Goal: Task Accomplishment & Management: Manage account settings

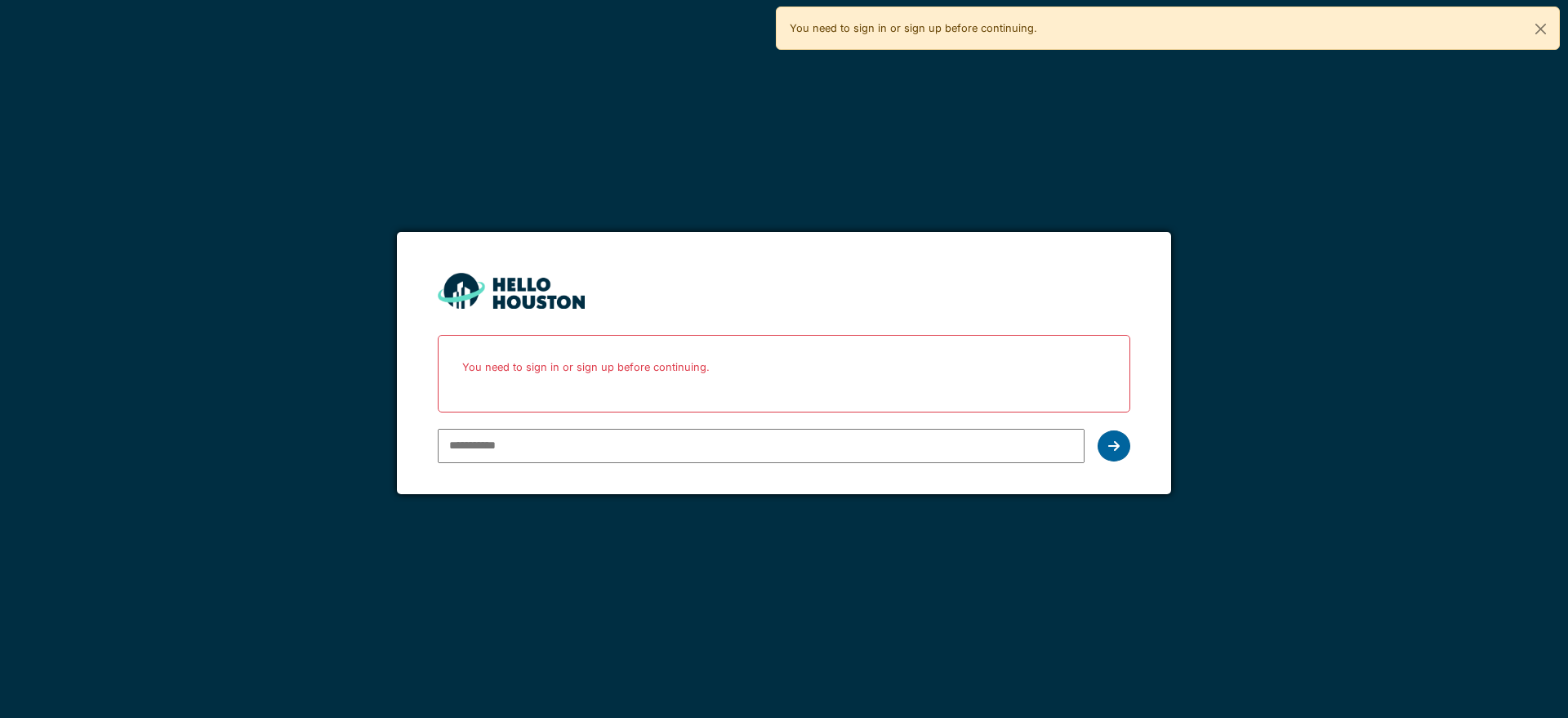
type input "**********"
click at [1123, 445] on div at bounding box center [1114, 447] width 33 height 31
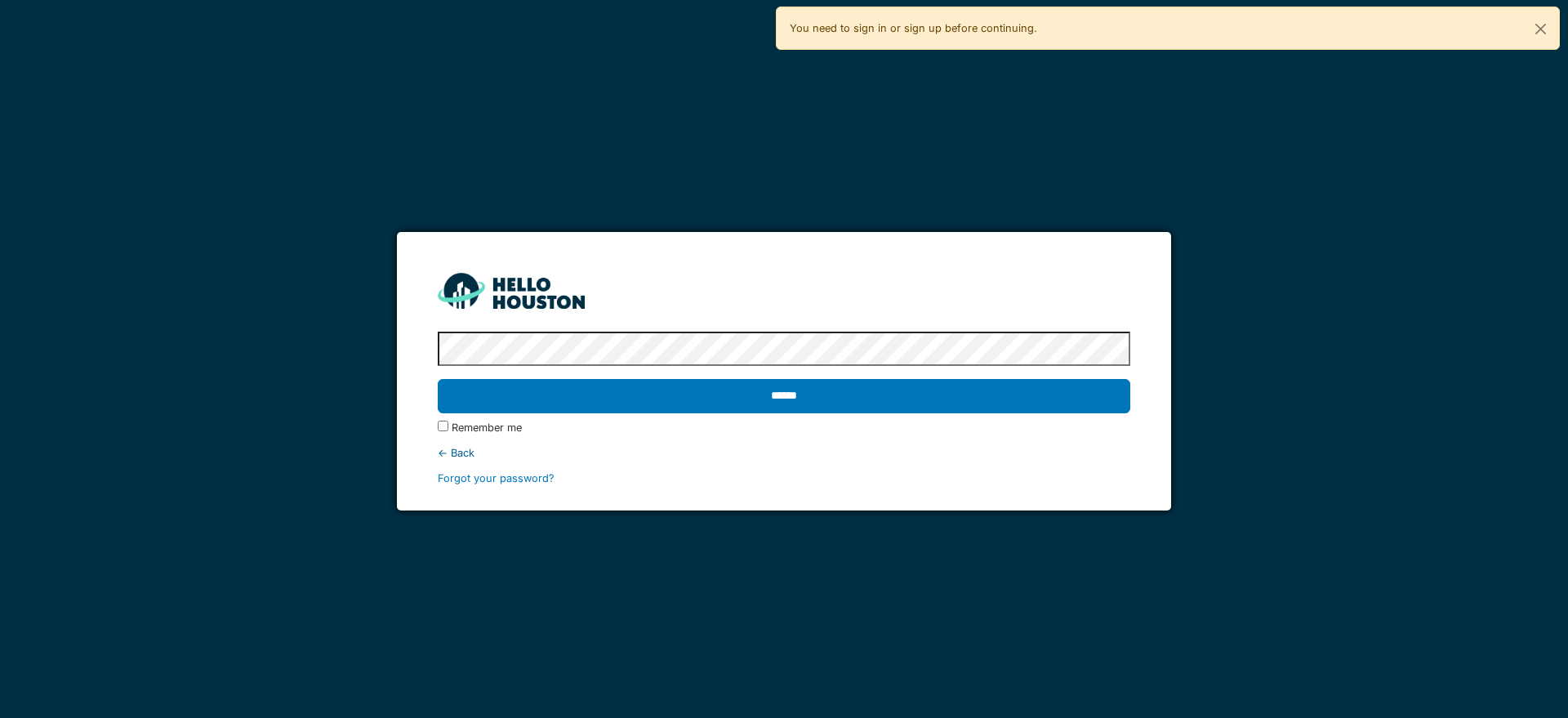
click at [900, 401] on input "******" at bounding box center [784, 396] width 692 height 35
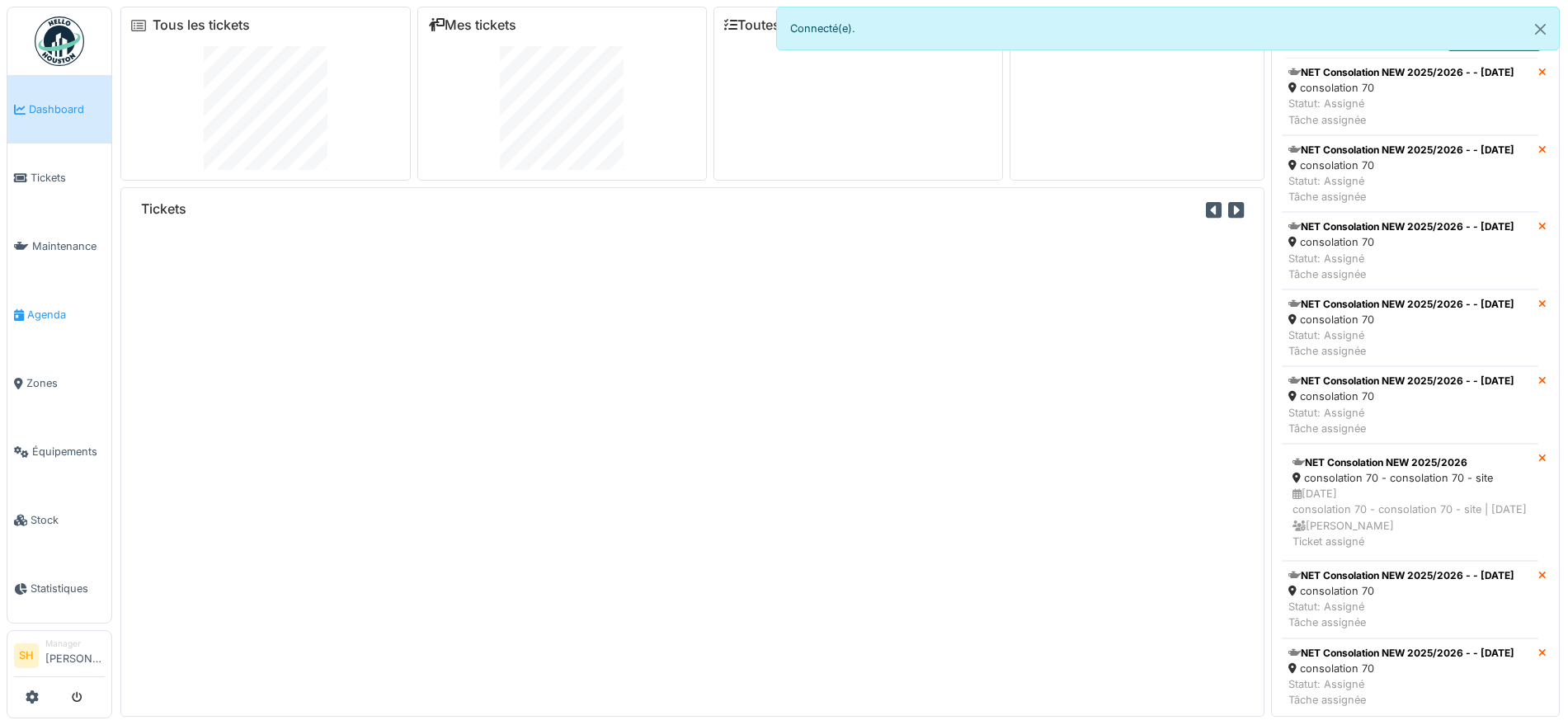
click at [46, 306] on span "Agenda" at bounding box center [66, 314] width 78 height 16
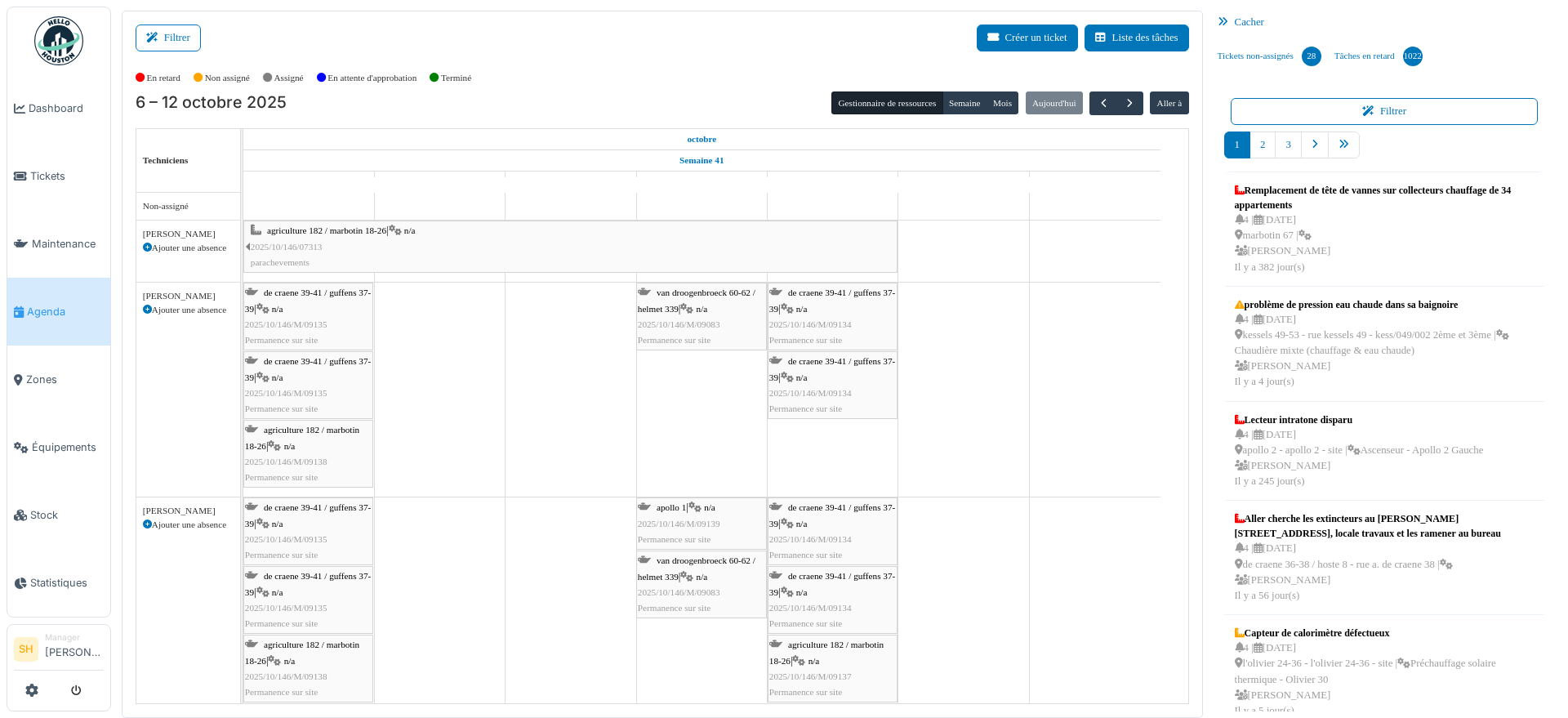
drag, startPoint x: 172, startPoint y: 38, endPoint x: 318, endPoint y: 63, distance: 148.1
click at [172, 39] on button "Filtrer" at bounding box center [167, 37] width 65 height 27
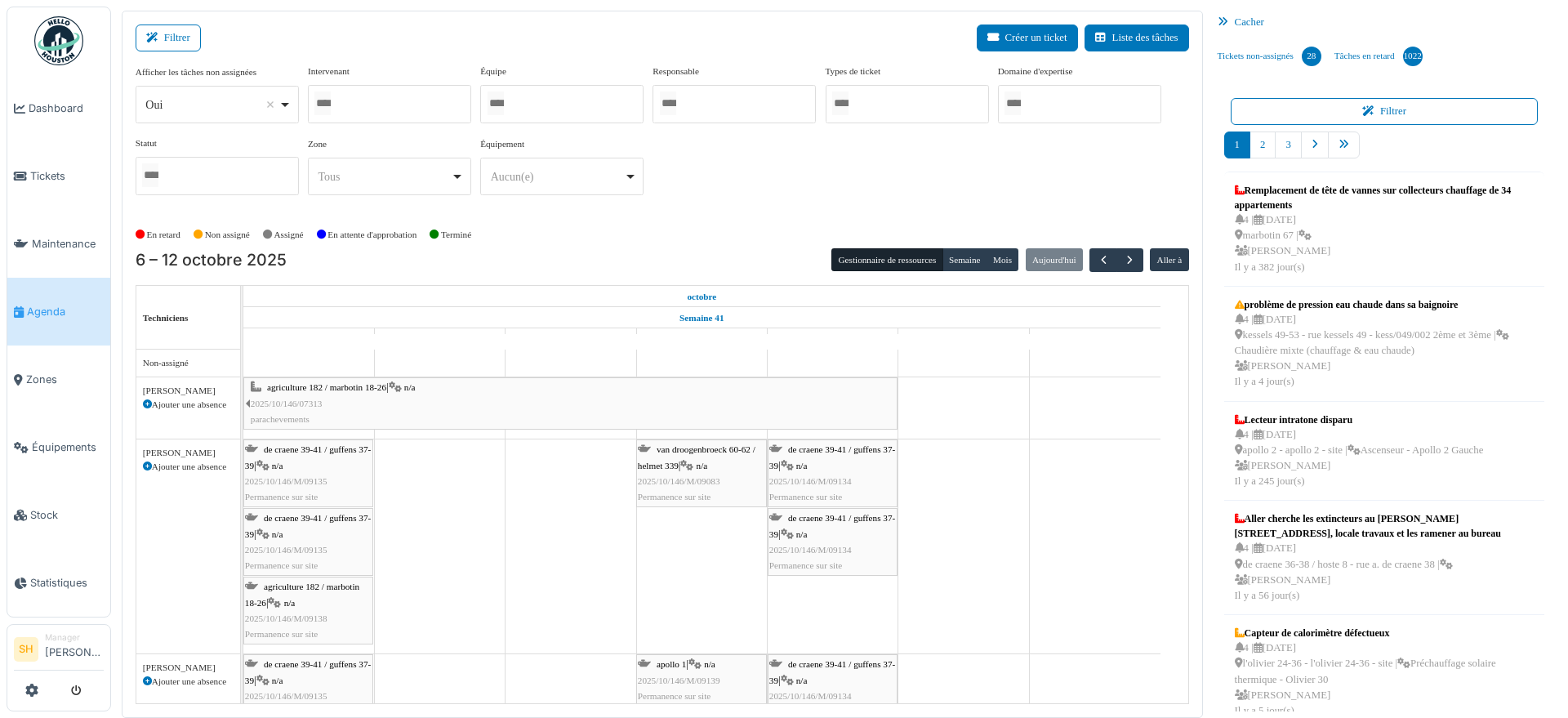
click at [581, 109] on div at bounding box center [562, 104] width 163 height 38
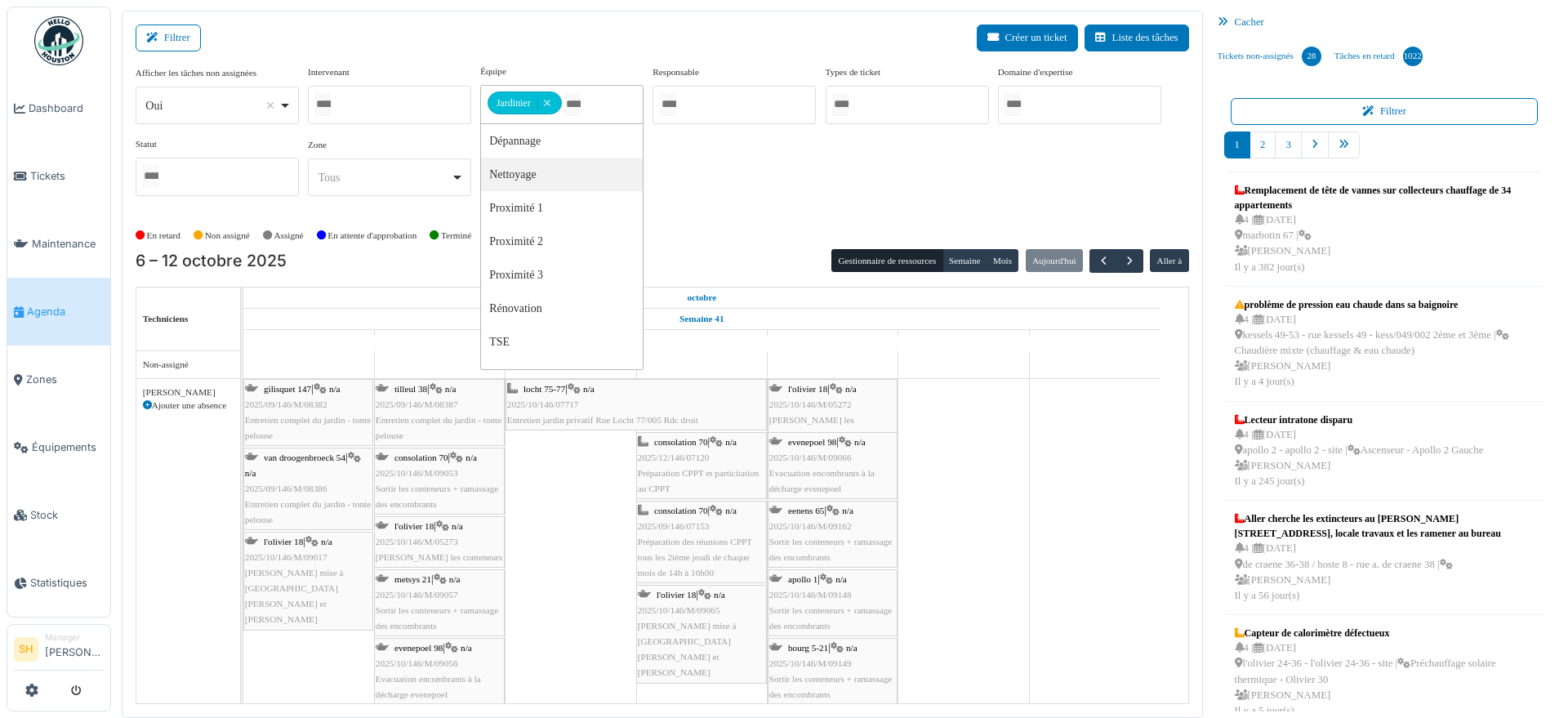
click at [744, 169] on div "Afficher les tâches non assignées *** Oui Remove item Oui Non Intervenant [PERS…" at bounding box center [661, 136] width 1053 height 145
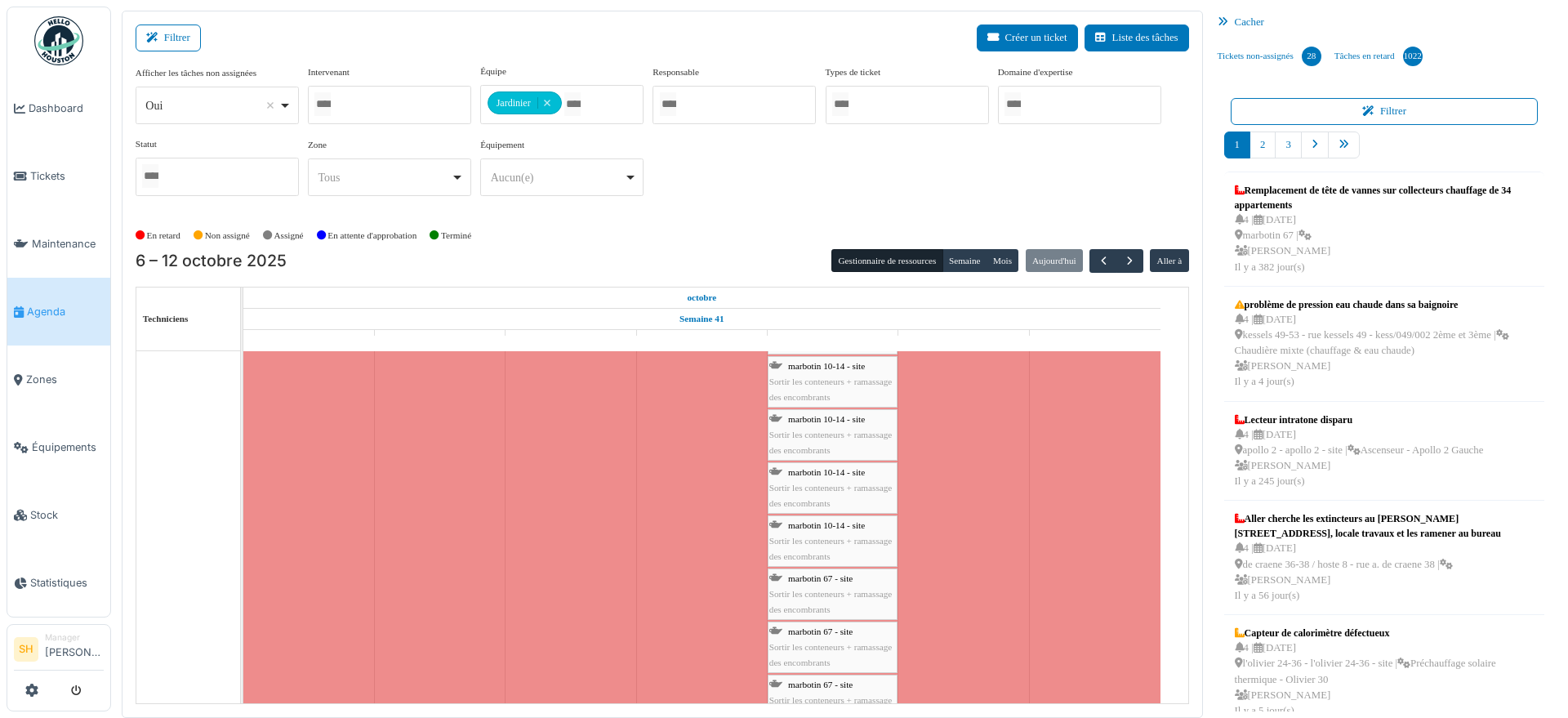
scroll to position [1732, 0]
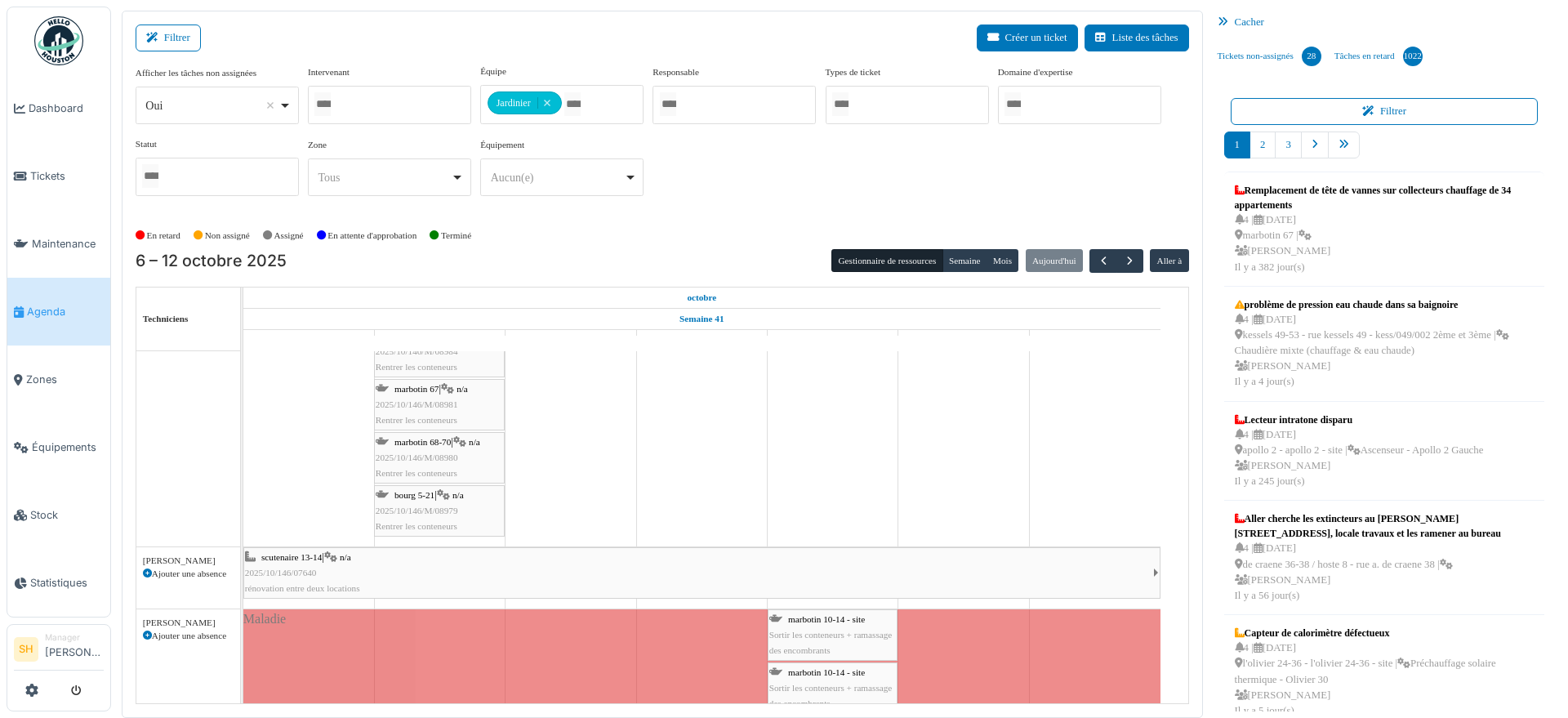
click at [810, 619] on span "marbotin 10-14 - site" at bounding box center [826, 619] width 77 height 10
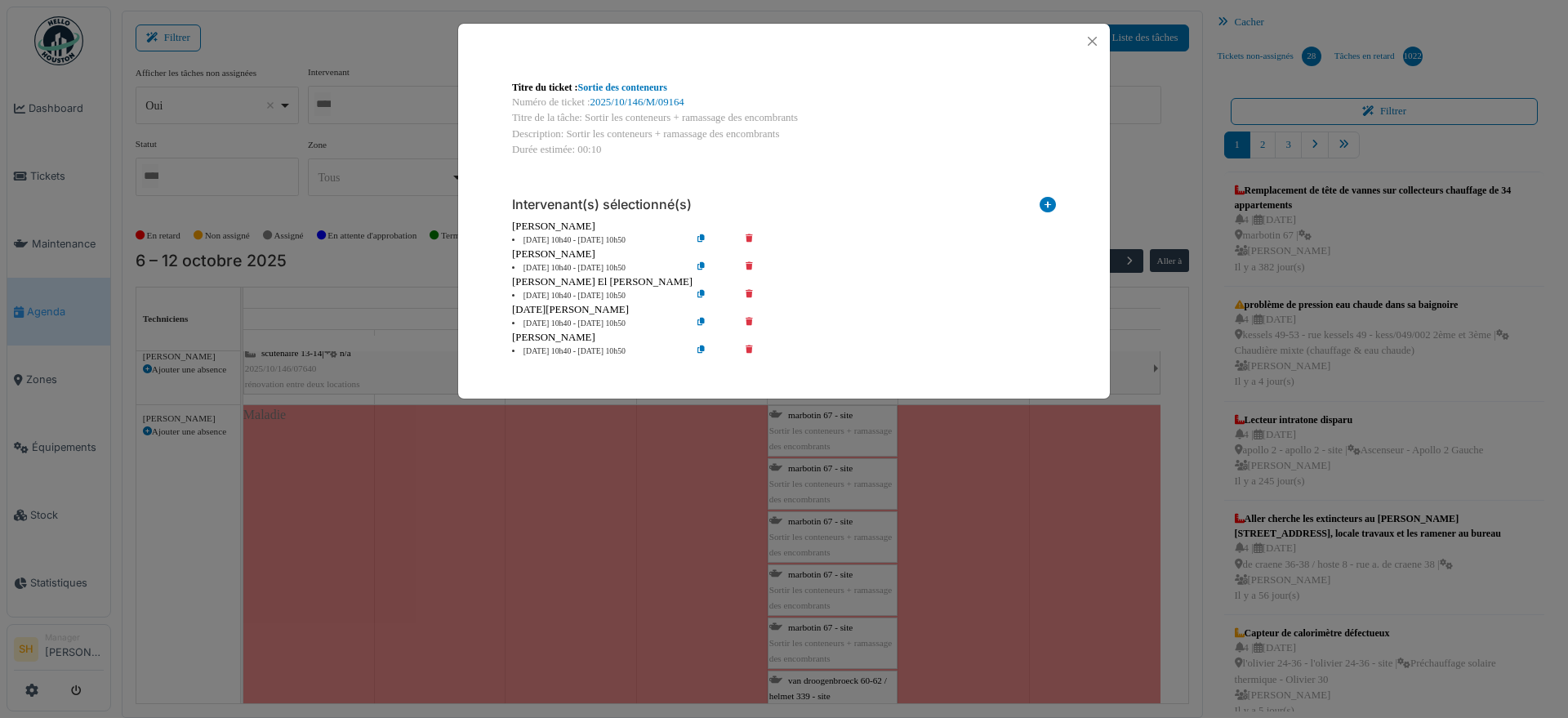
click at [751, 262] on icon at bounding box center [761, 268] width 47 height 12
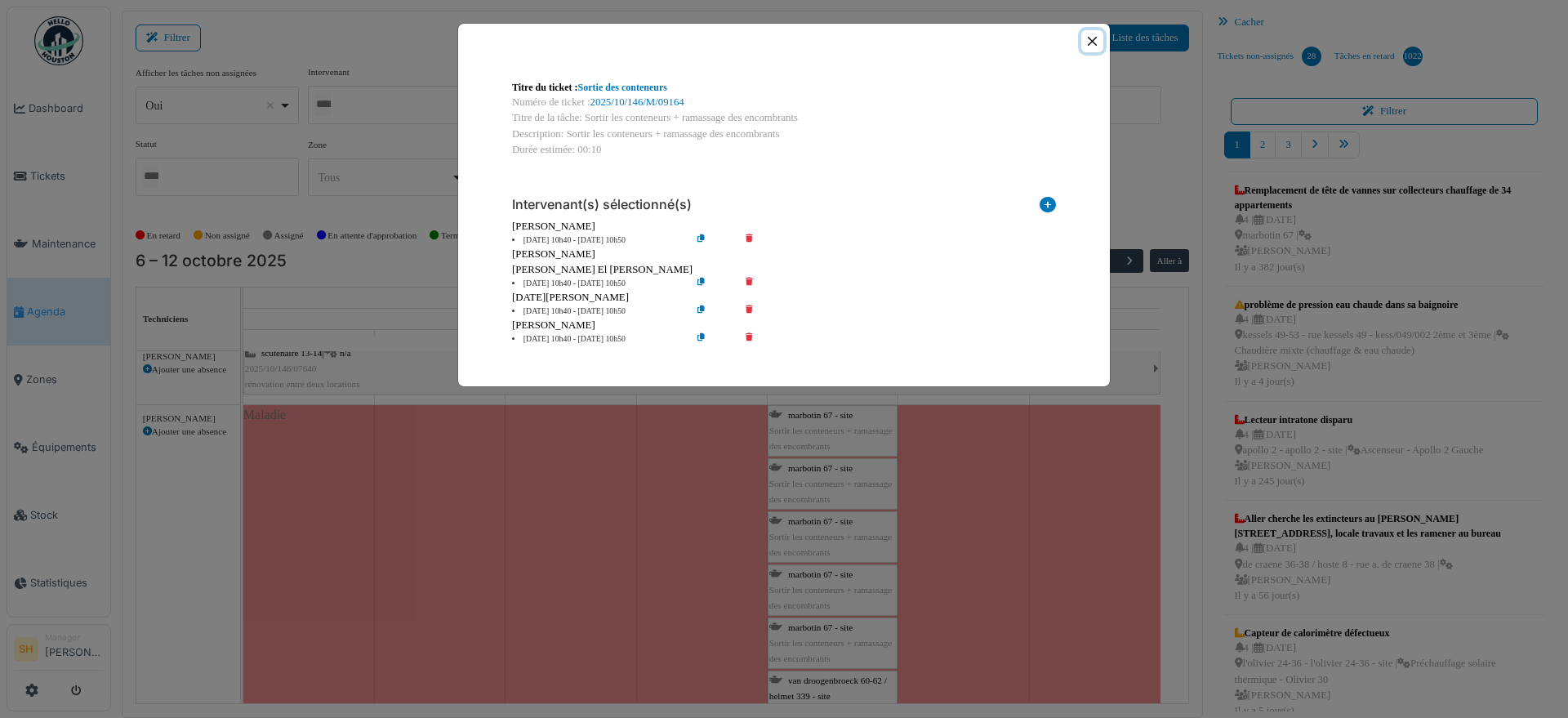
click at [1100, 32] on button "Close" at bounding box center [1091, 41] width 22 height 22
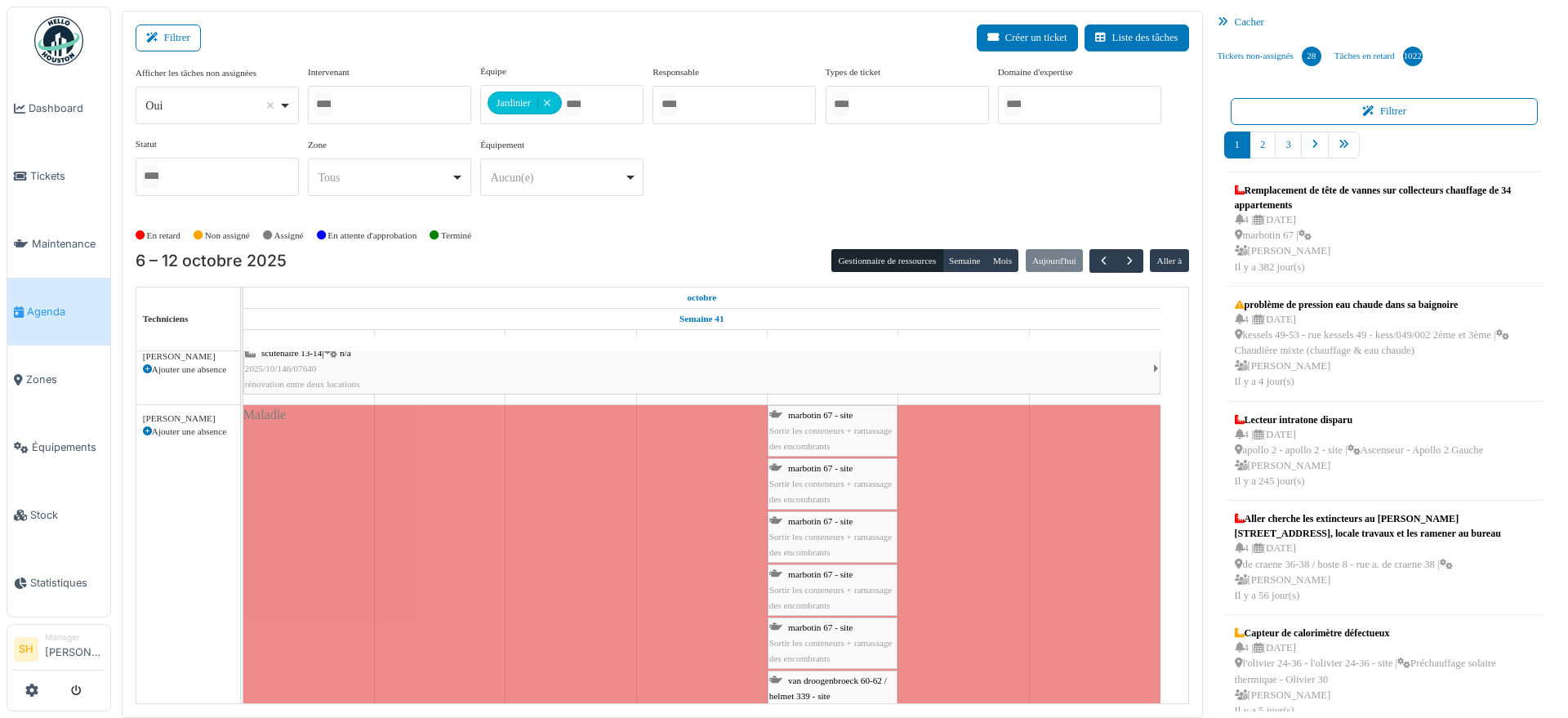
click at [800, 586] on span "Sortir les conteneurs + ramassage des encombrants" at bounding box center [830, 597] width 122 height 25
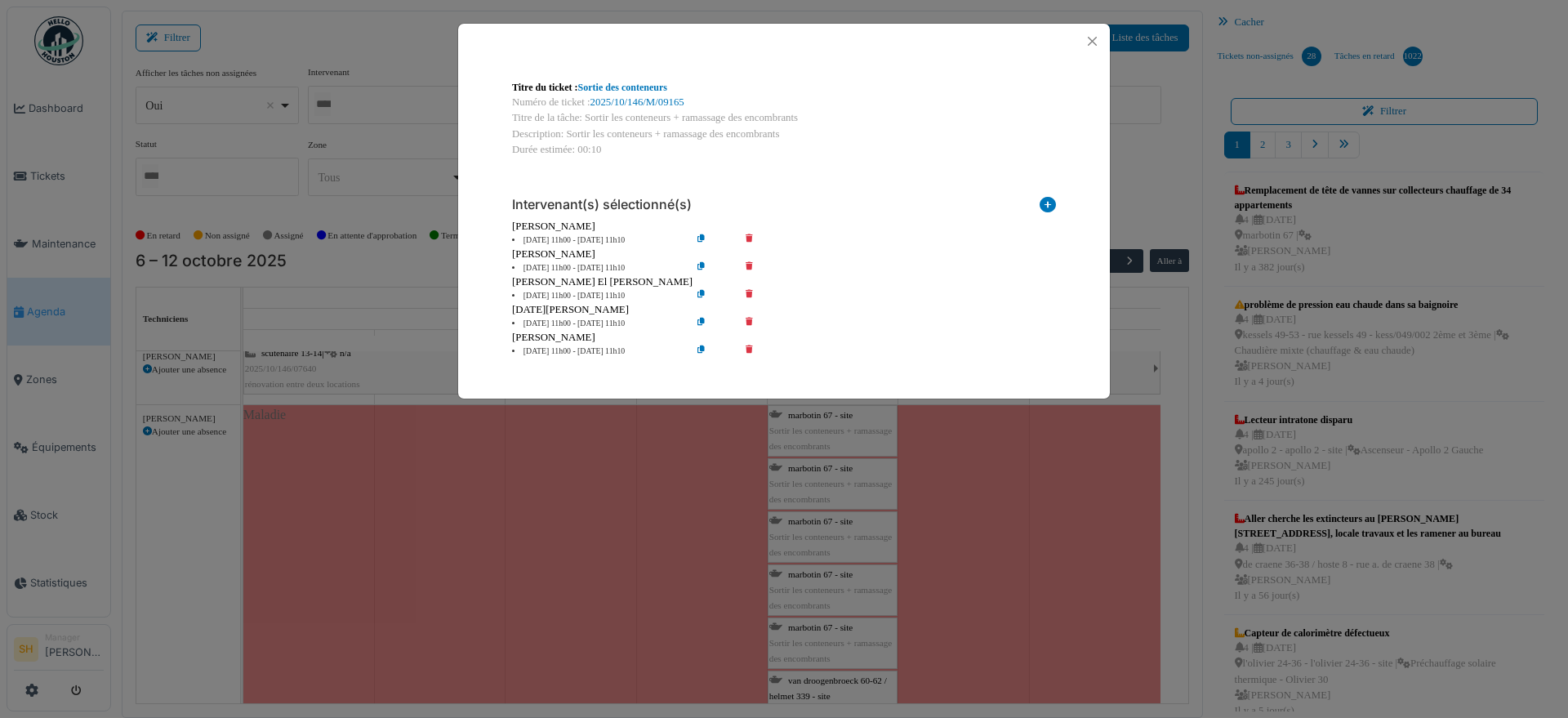
click at [819, 514] on body "Dashboard Tickets Maintenance [GEOGRAPHIC_DATA] Zones Équipements Stock Statist…" at bounding box center [784, 359] width 1568 height 718
click at [752, 264] on icon at bounding box center [761, 268] width 47 height 12
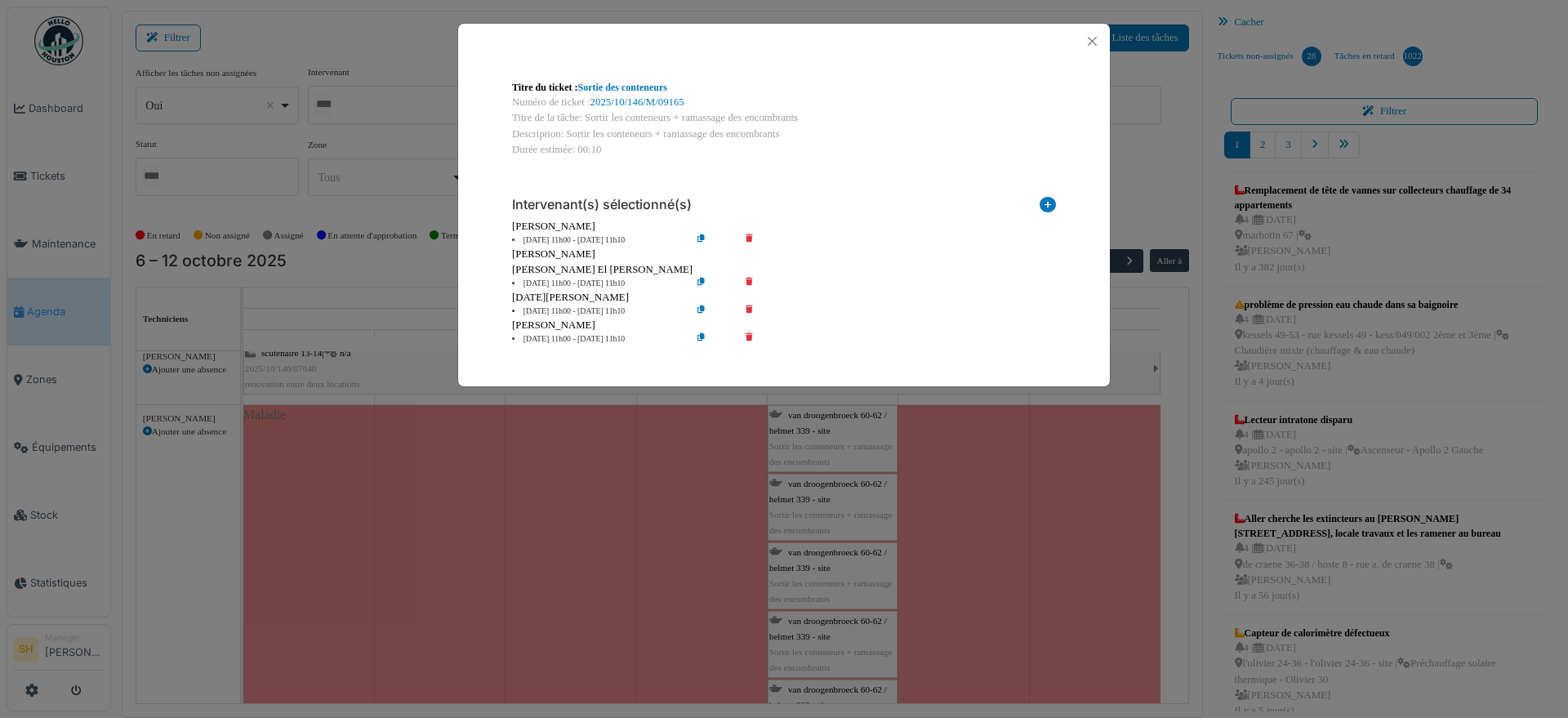
click at [925, 547] on div "Titre du ticket : Sortie des conteneurs Numéro de ticket : 2025/10/146/M/09165 …" at bounding box center [784, 359] width 1568 height 718
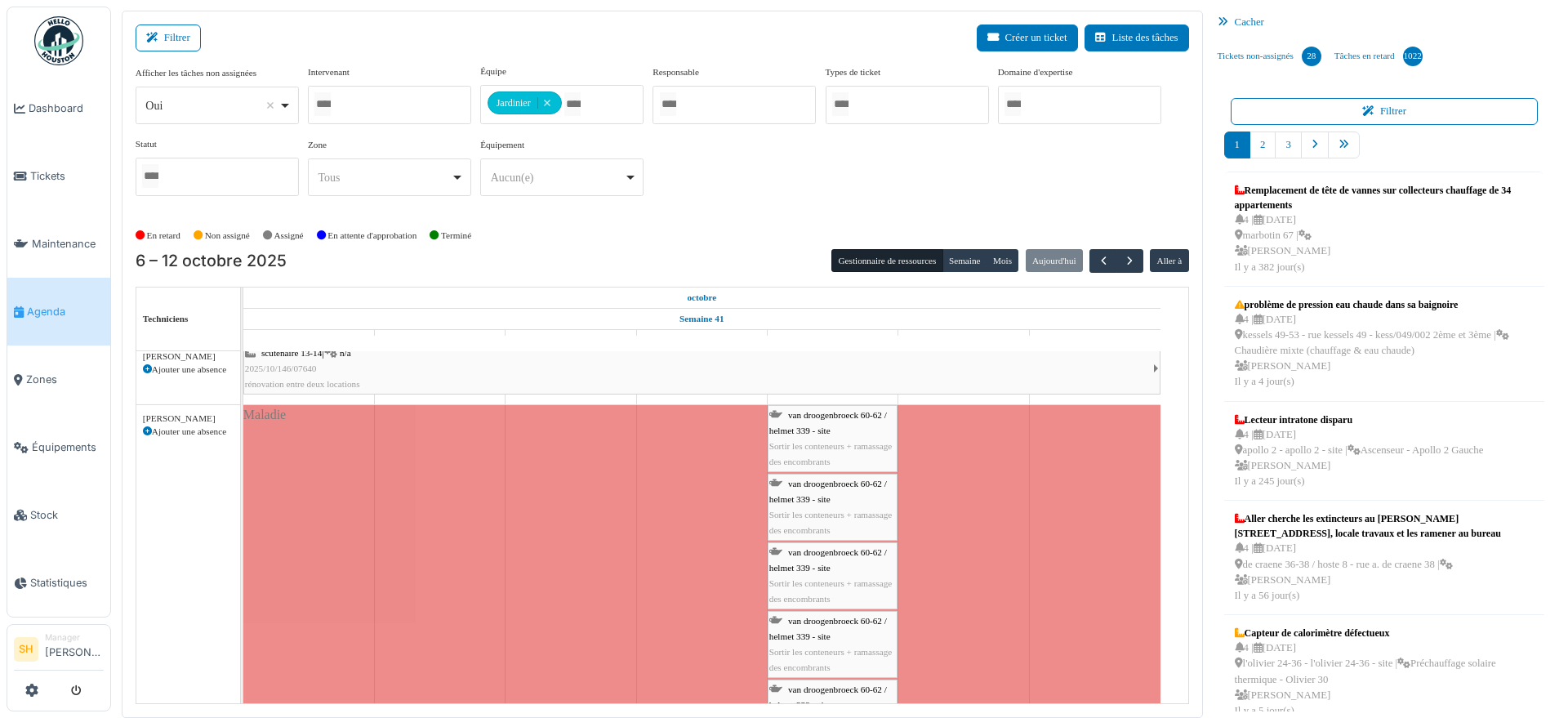
click at [818, 552] on span "van droogenbroeck 60-62 / helmet 339 - site" at bounding box center [829, 559] width 118 height 25
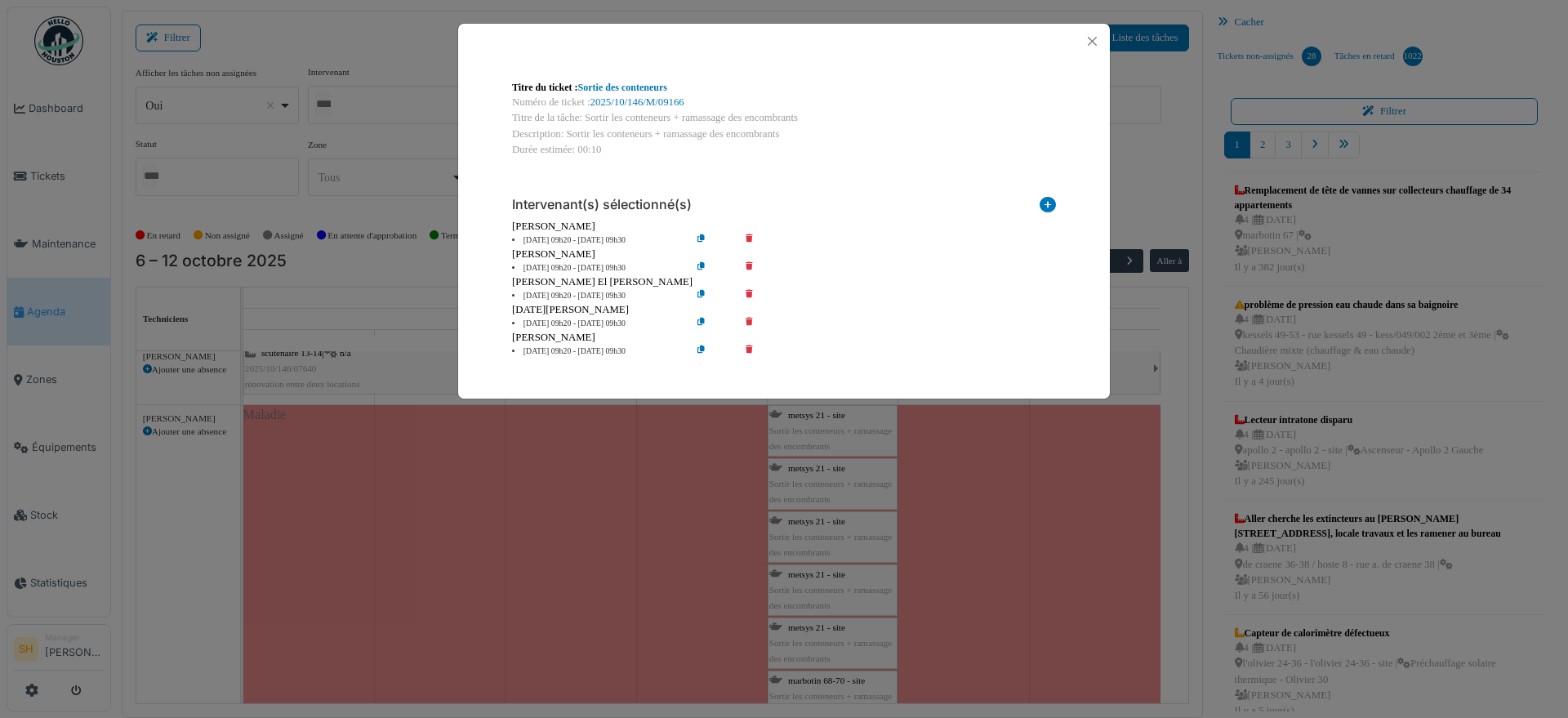
click at [746, 262] on icon at bounding box center [761, 268] width 47 height 12
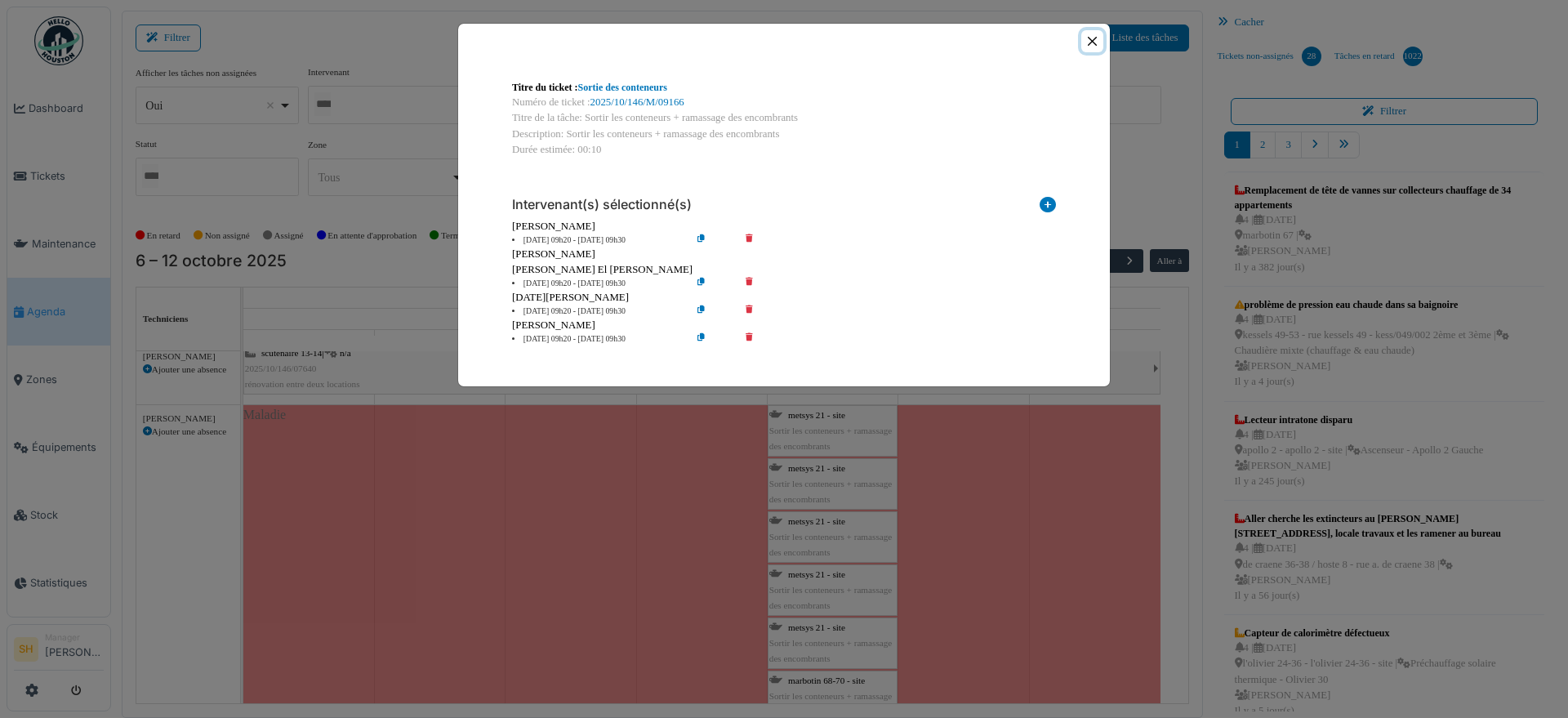
click at [1091, 36] on button "Close" at bounding box center [1091, 41] width 22 height 22
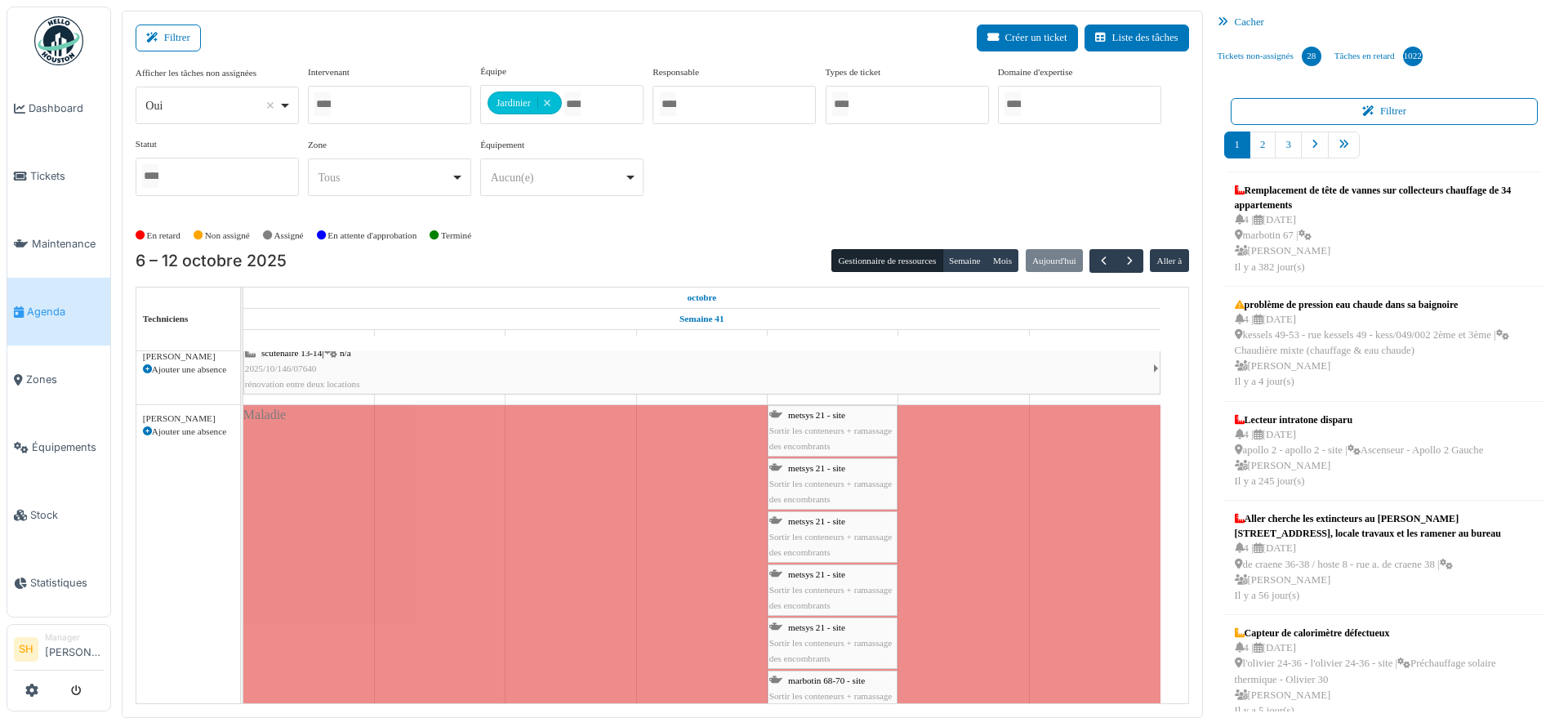
click at [800, 614] on link "metsys 21 - site Sortir les conteneurs + ramassage des encombrants" at bounding box center [833, 591] width 130 height 52
click at [801, 578] on div "metsys 21 - site Sortir les conteneurs + ramassage des encombrants" at bounding box center [833, 591] width 127 height 48
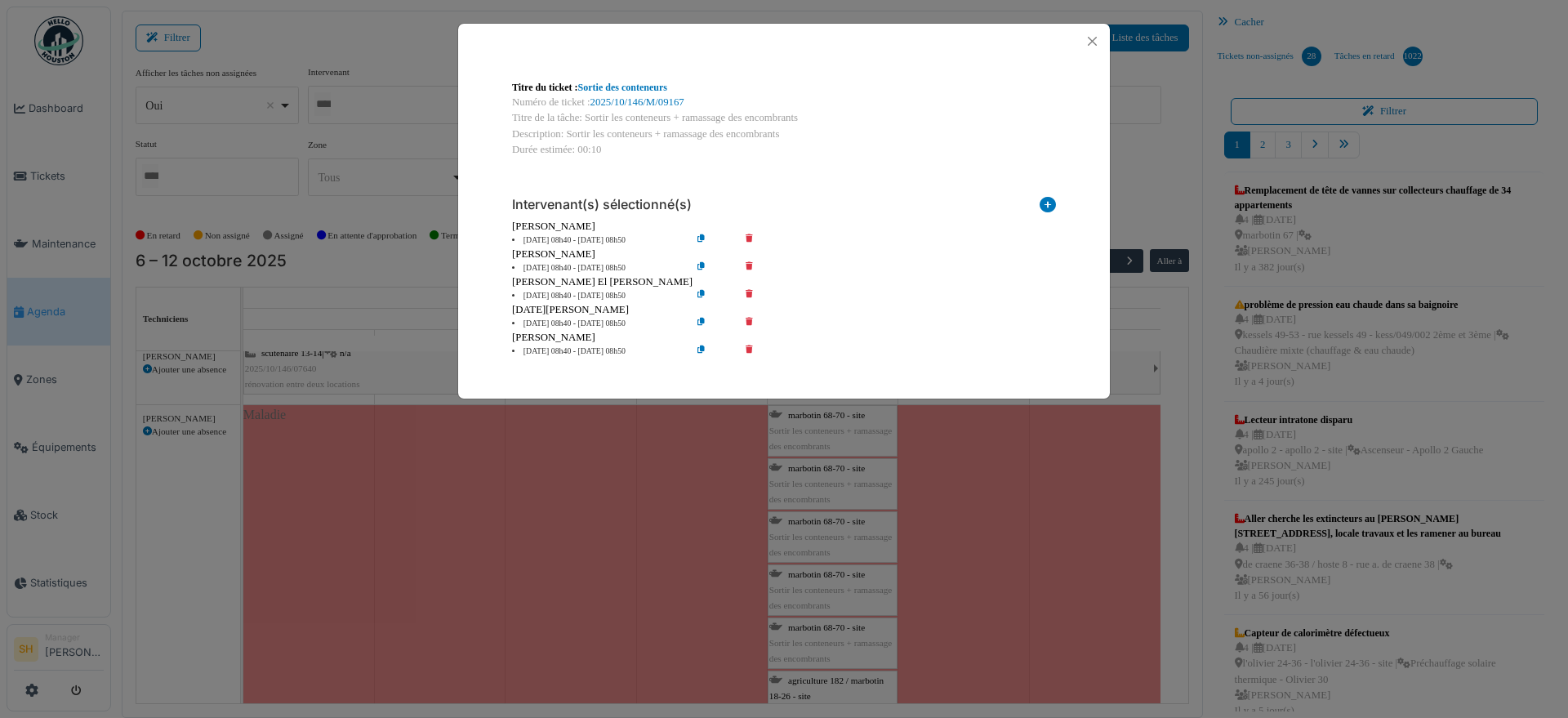
click at [753, 264] on icon at bounding box center [761, 268] width 47 height 12
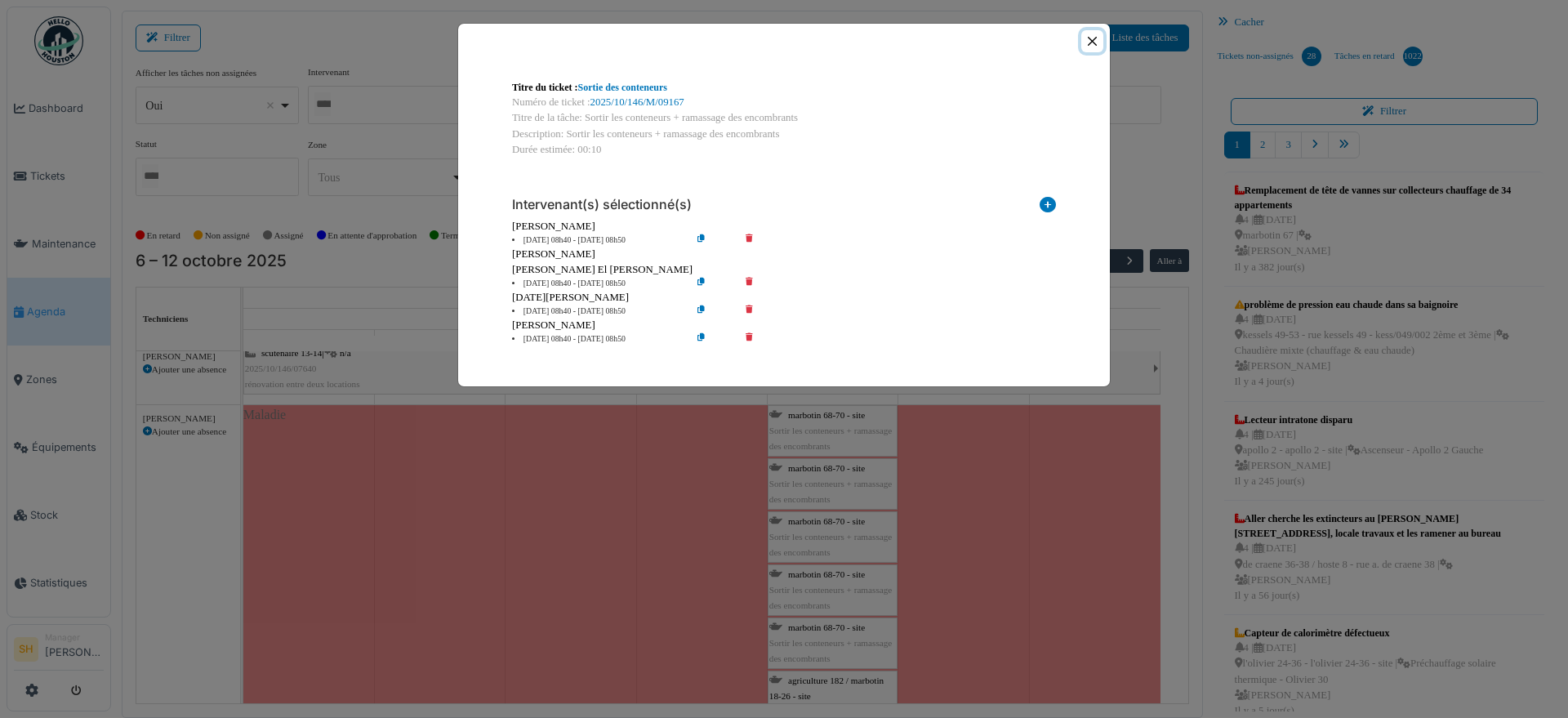
click at [1093, 36] on button "Close" at bounding box center [1091, 41] width 22 height 22
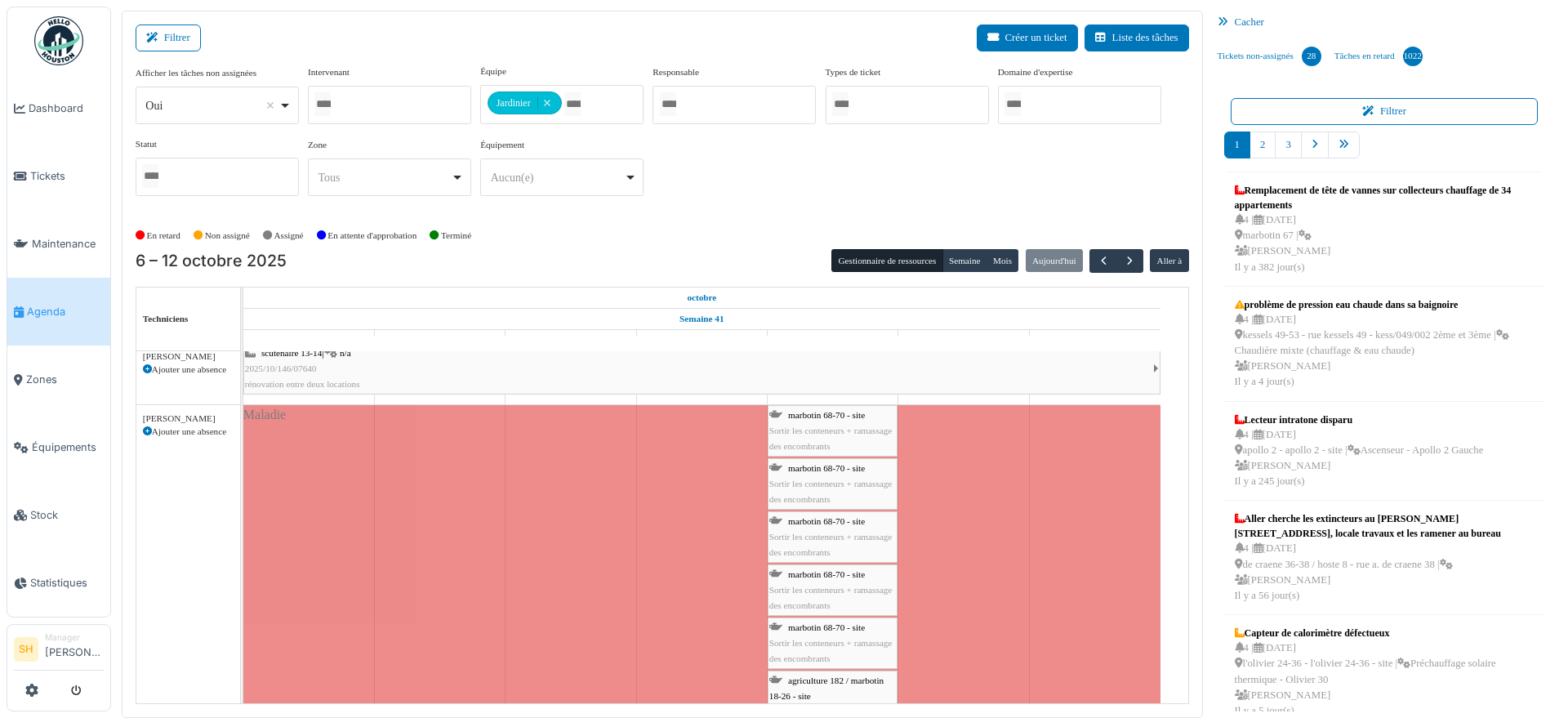
click at [810, 523] on span "marbotin 68-70 - site" at bounding box center [826, 520] width 77 height 10
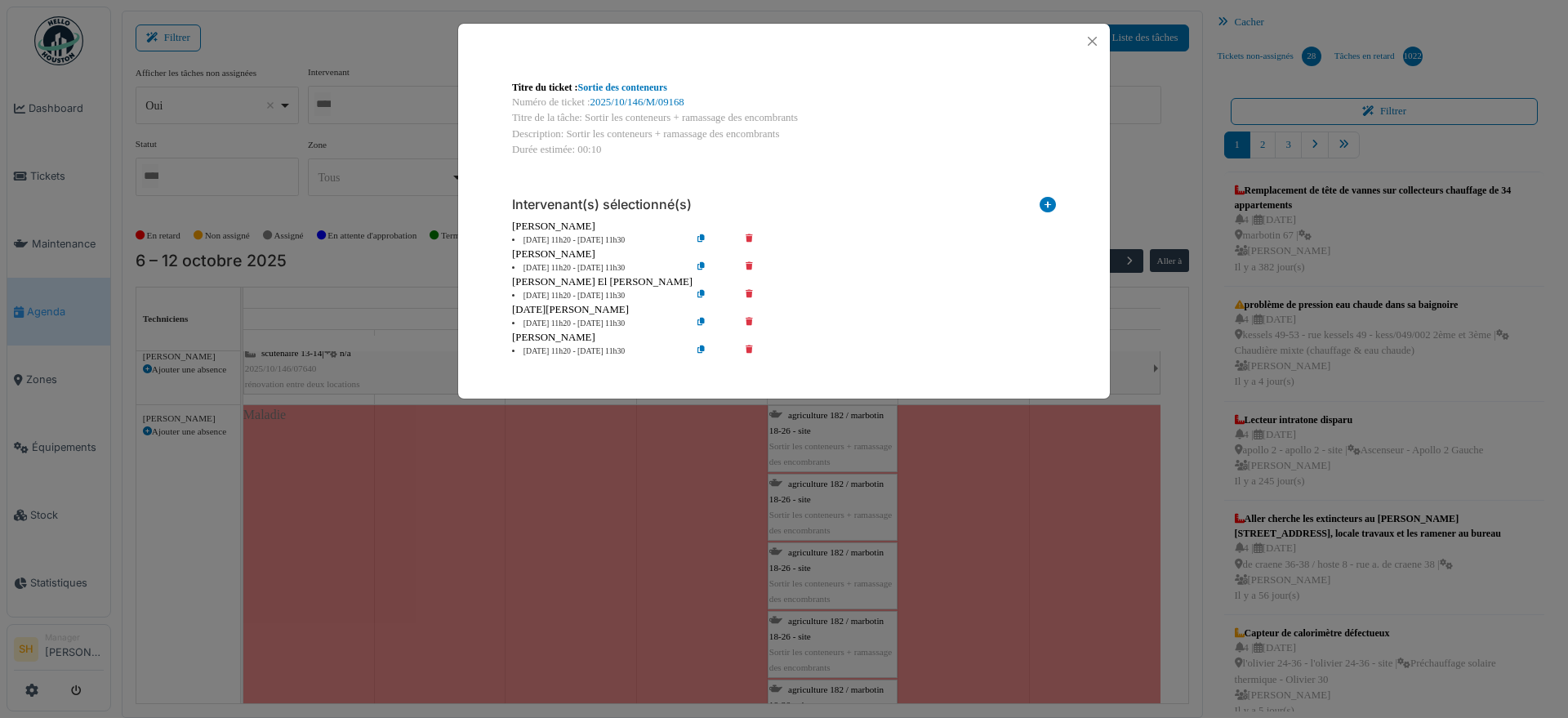
click at [752, 266] on icon at bounding box center [761, 268] width 47 height 12
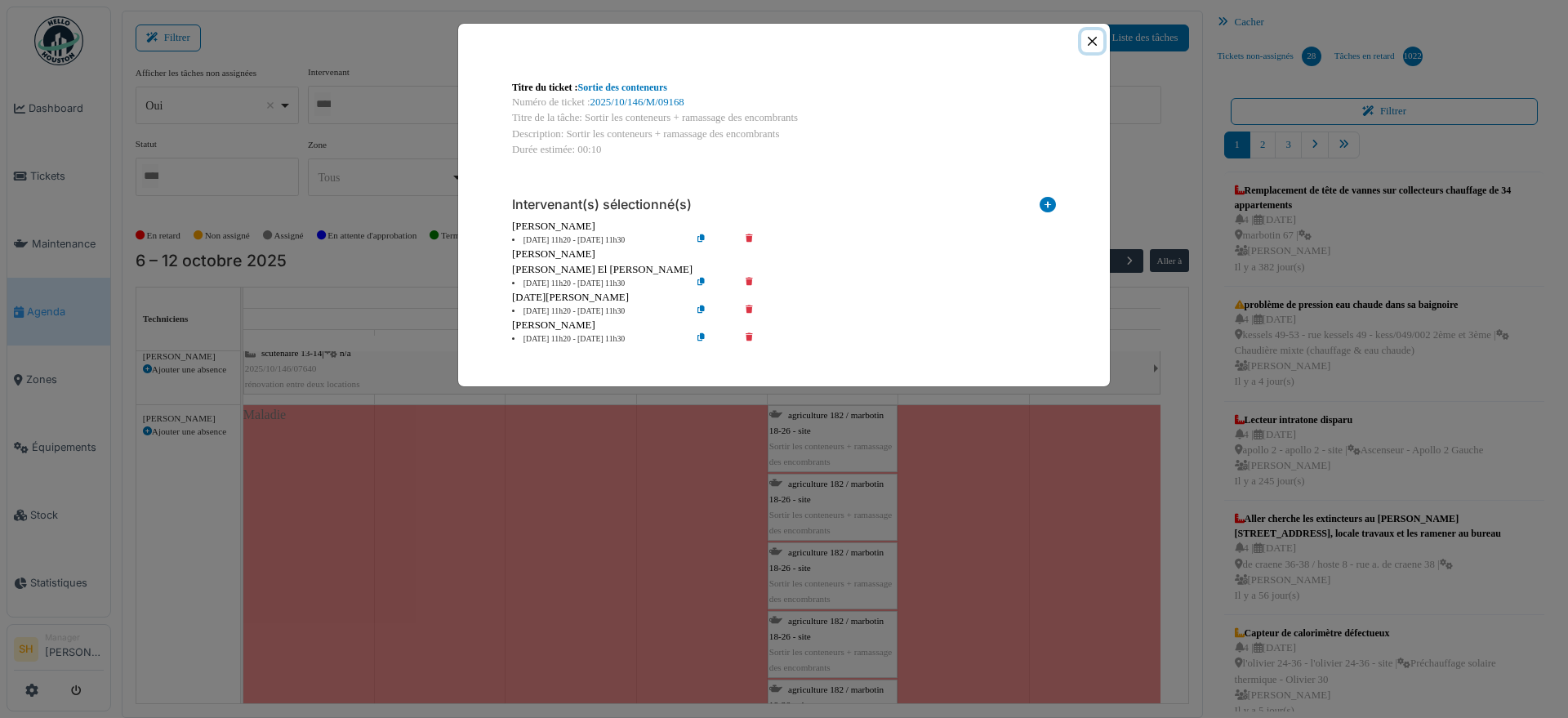
click at [1096, 41] on button "Close" at bounding box center [1091, 41] width 22 height 22
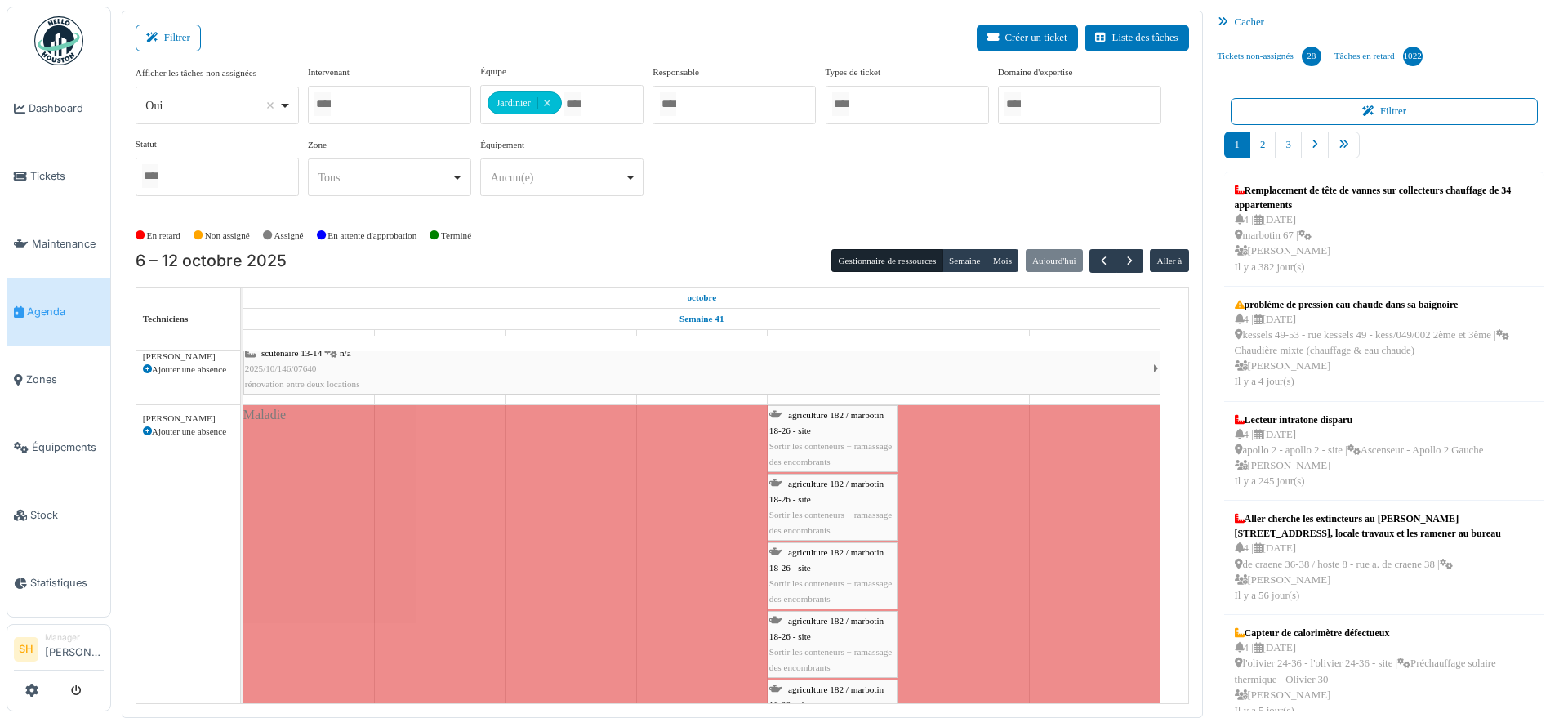
click at [832, 554] on span "agriculture 182 / marbotin 18-26 - site" at bounding box center [827, 559] width 114 height 25
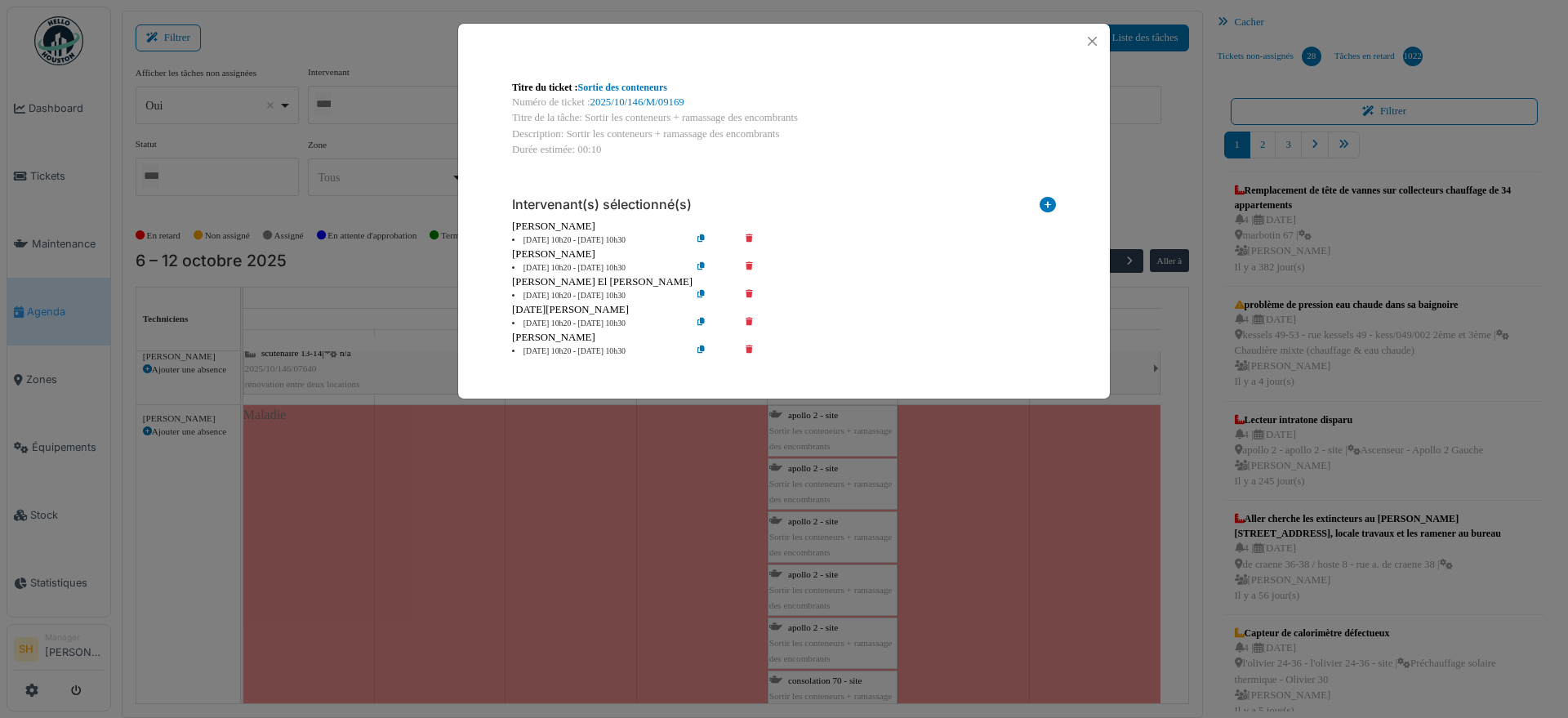
click at [751, 265] on icon at bounding box center [761, 268] width 47 height 12
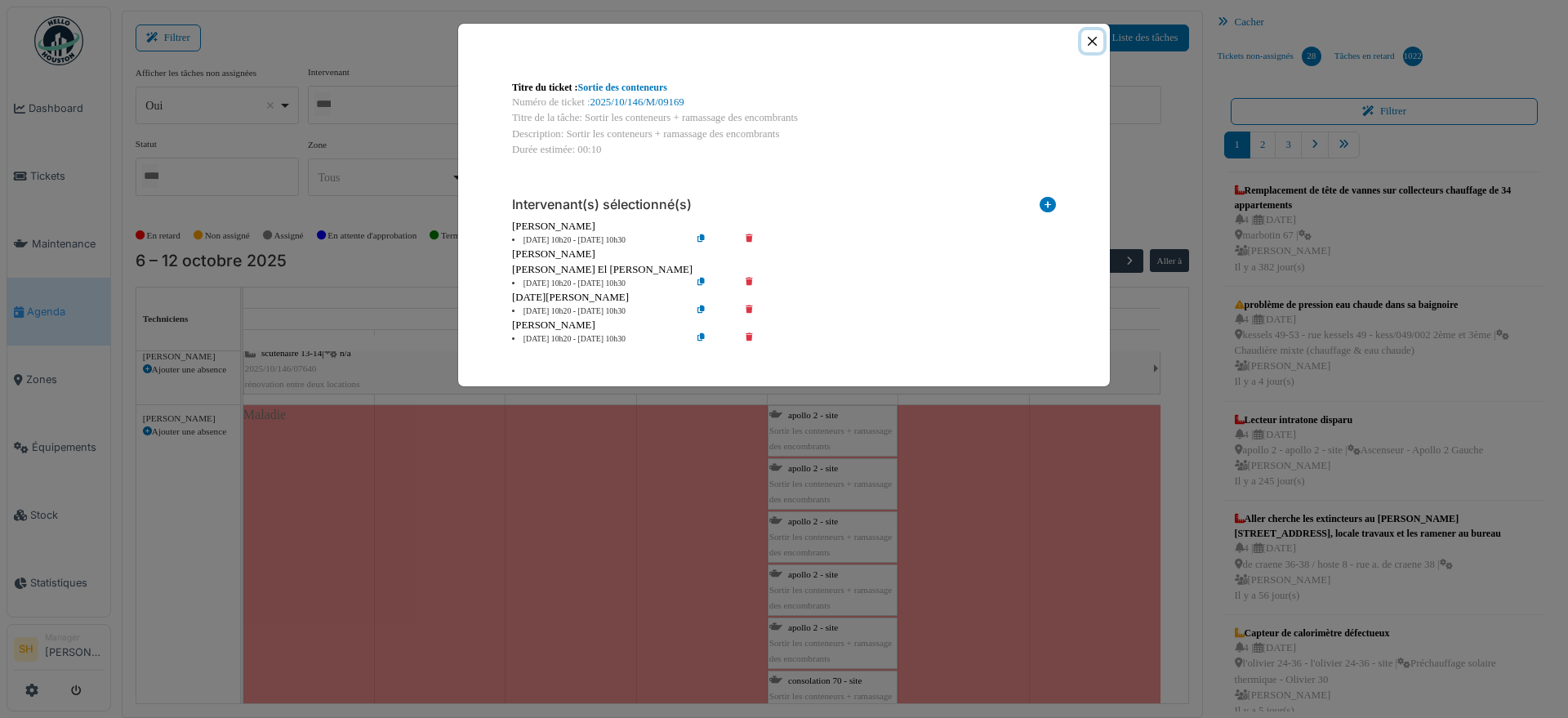
click at [1093, 46] on button "Close" at bounding box center [1091, 41] width 22 height 22
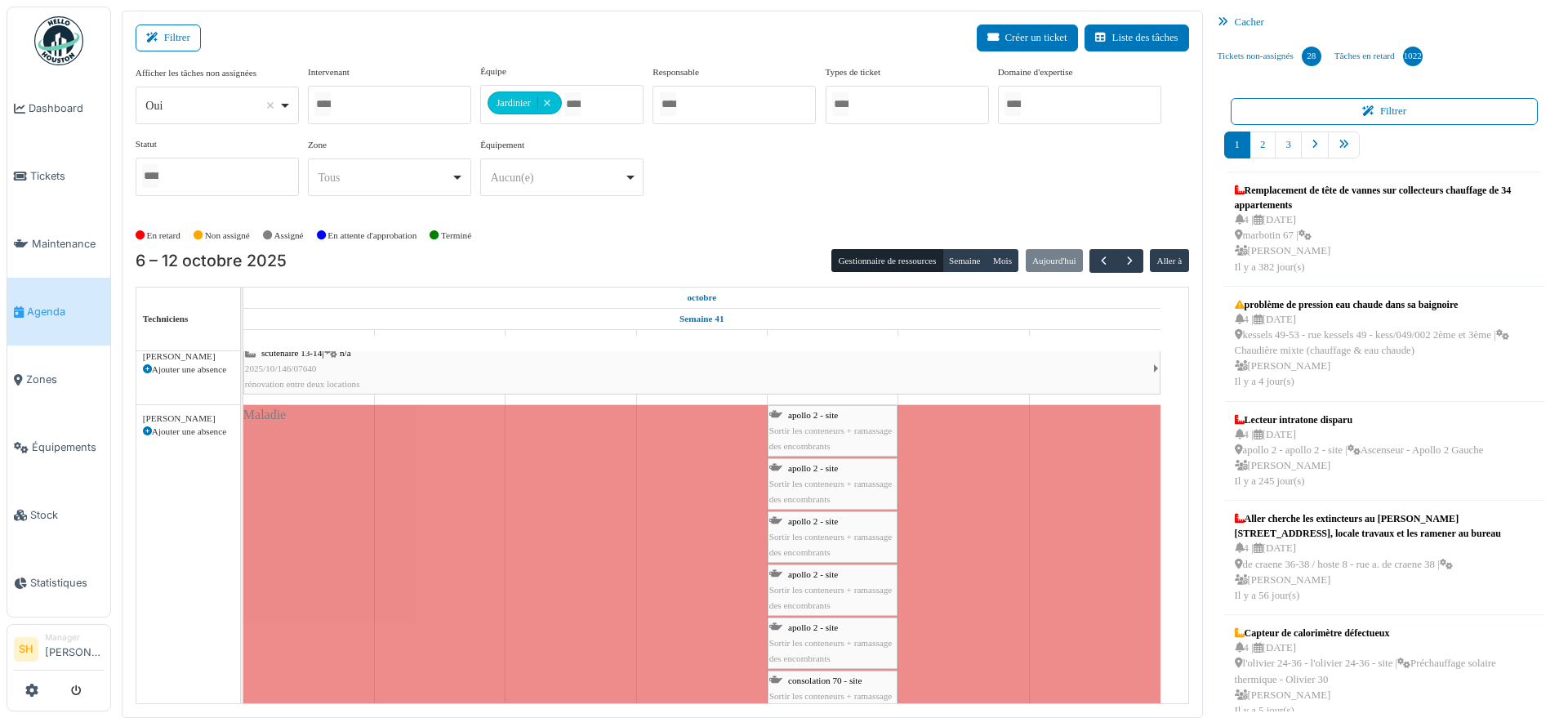
click at [799, 516] on span "apollo 2 - site" at bounding box center [812, 520] width 49 height 10
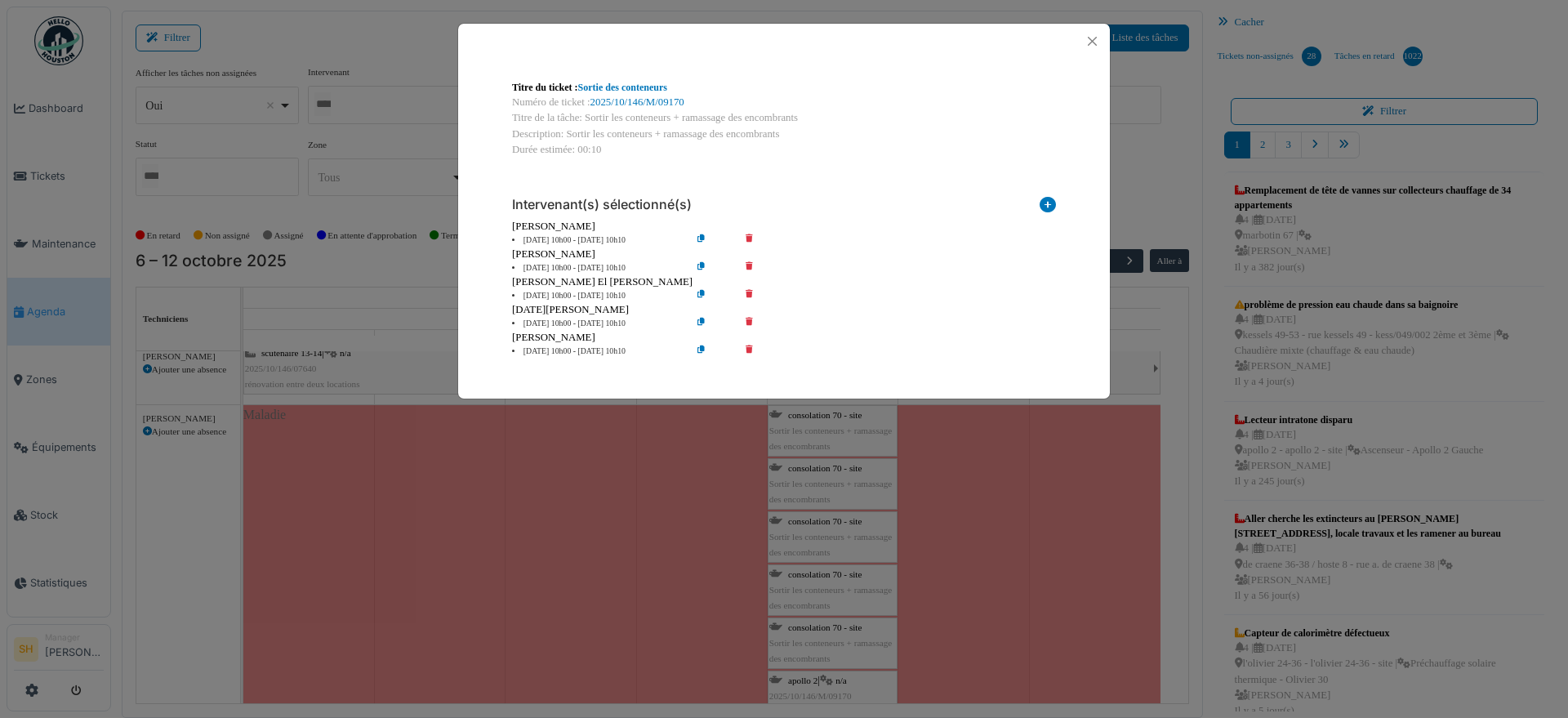
click at [751, 264] on icon at bounding box center [761, 268] width 47 height 12
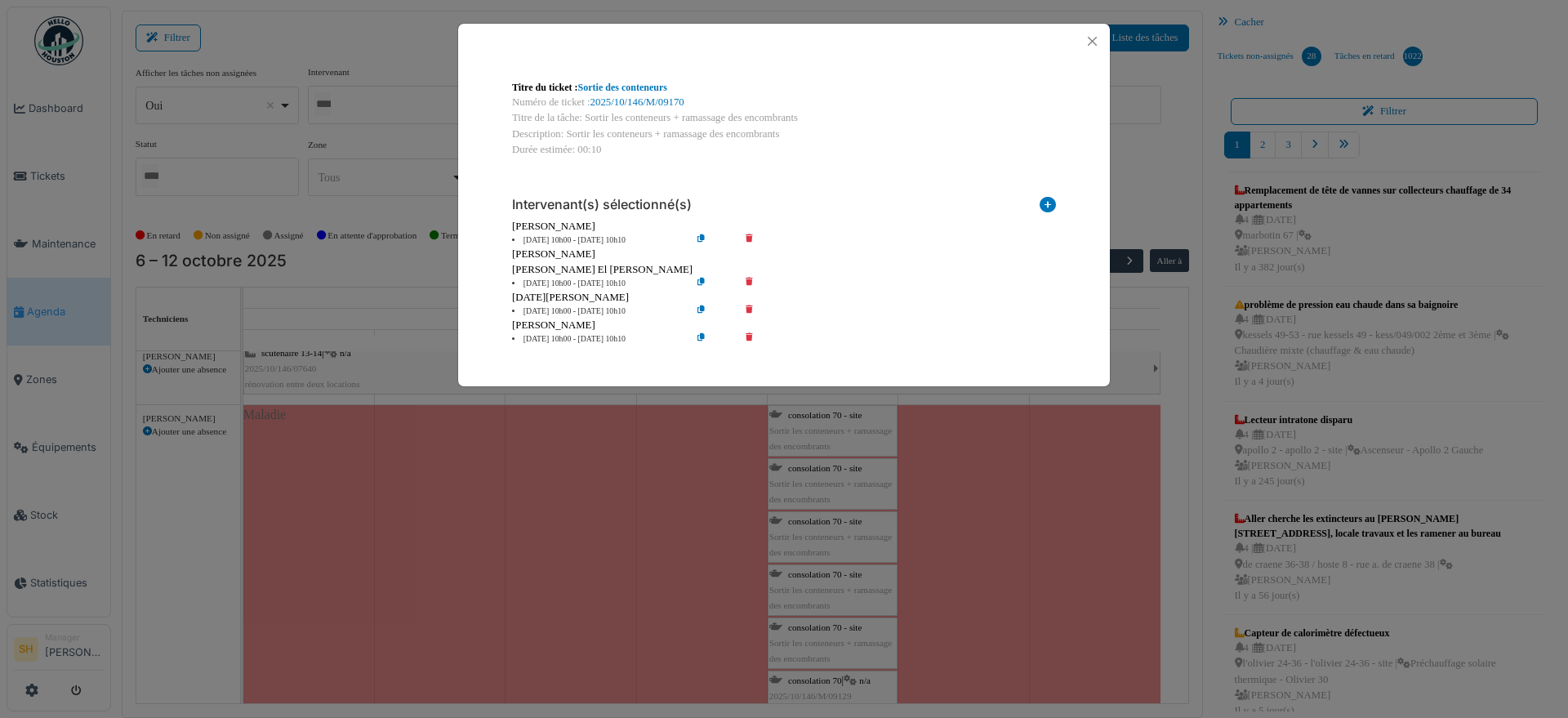
click at [1175, 163] on div "Titre du ticket : Sortie des conteneurs Numéro de ticket : 2025/10/146/M/09170 …" at bounding box center [784, 359] width 1568 height 718
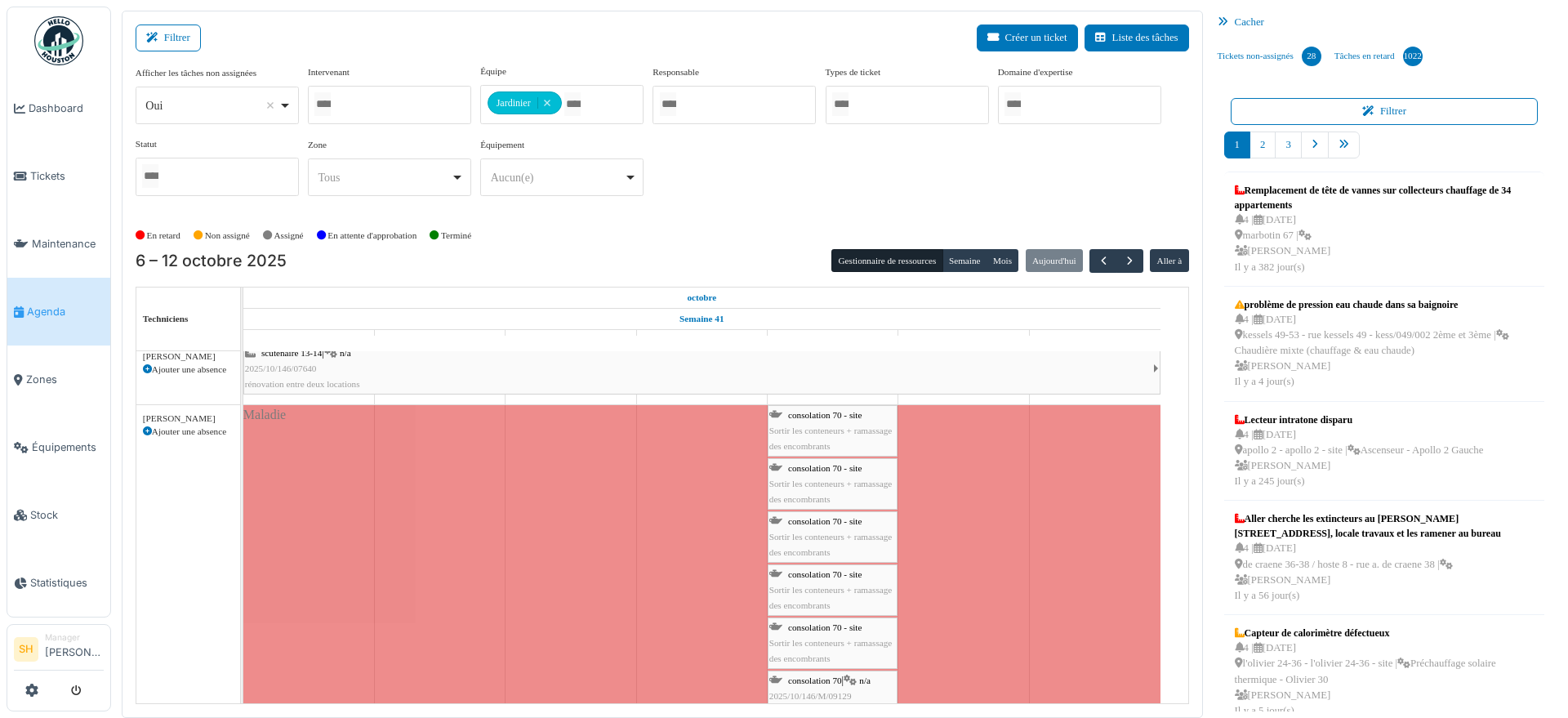
click at [795, 578] on span "consolation 70 - site" at bounding box center [824, 574] width 74 height 10
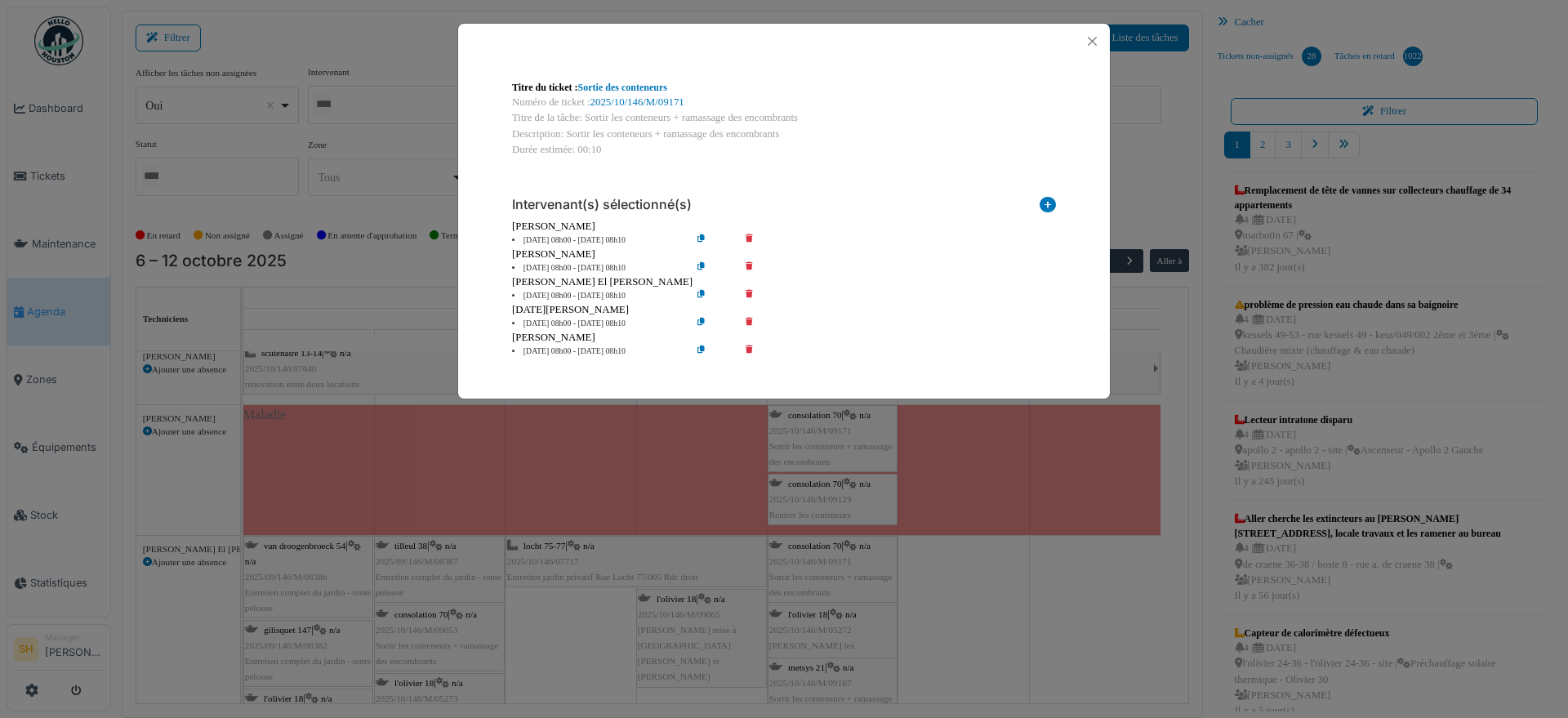
click at [749, 262] on icon at bounding box center [761, 268] width 47 height 12
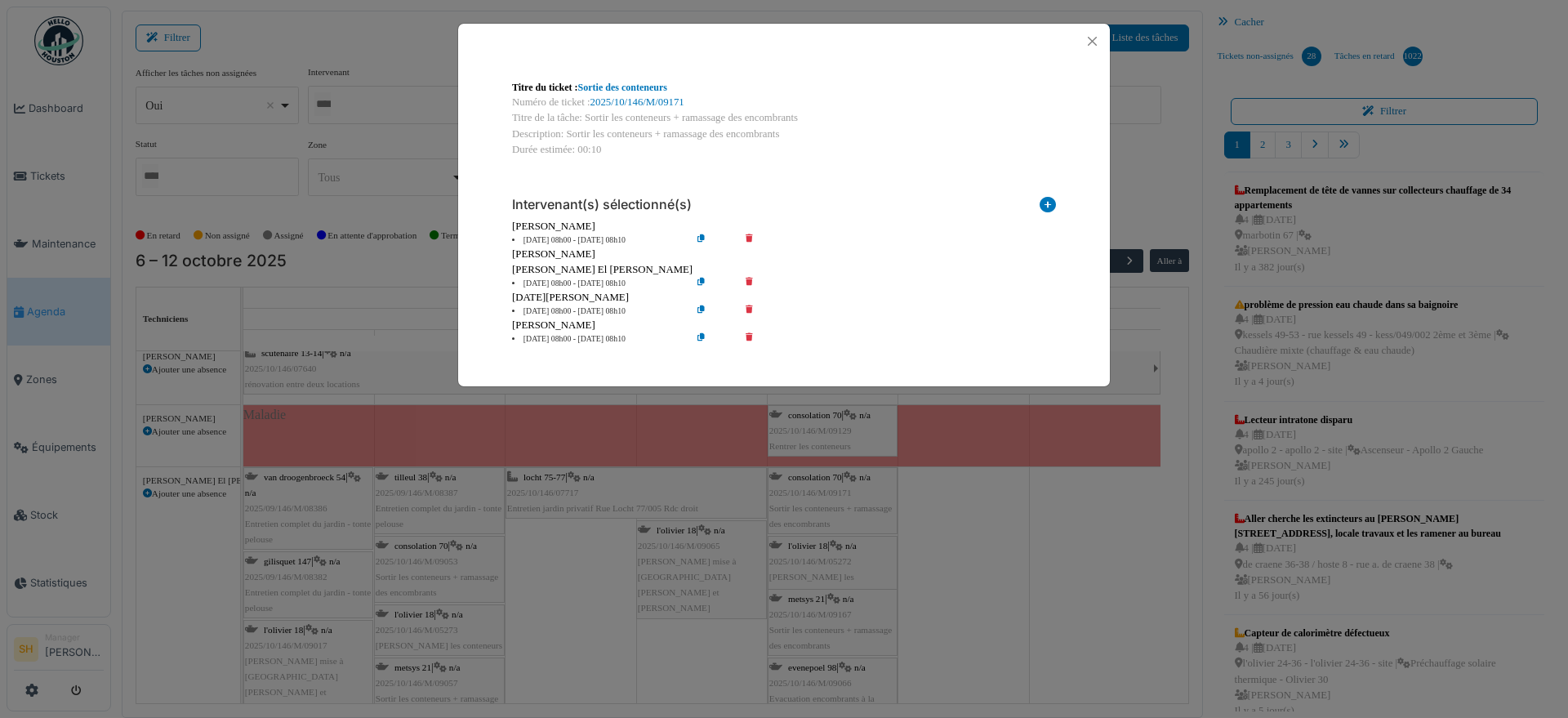
click at [1025, 565] on div "Titre du ticket : Sortie des conteneurs Numéro de ticket : 2025/10/146/M/09171 …" at bounding box center [784, 359] width 1568 height 718
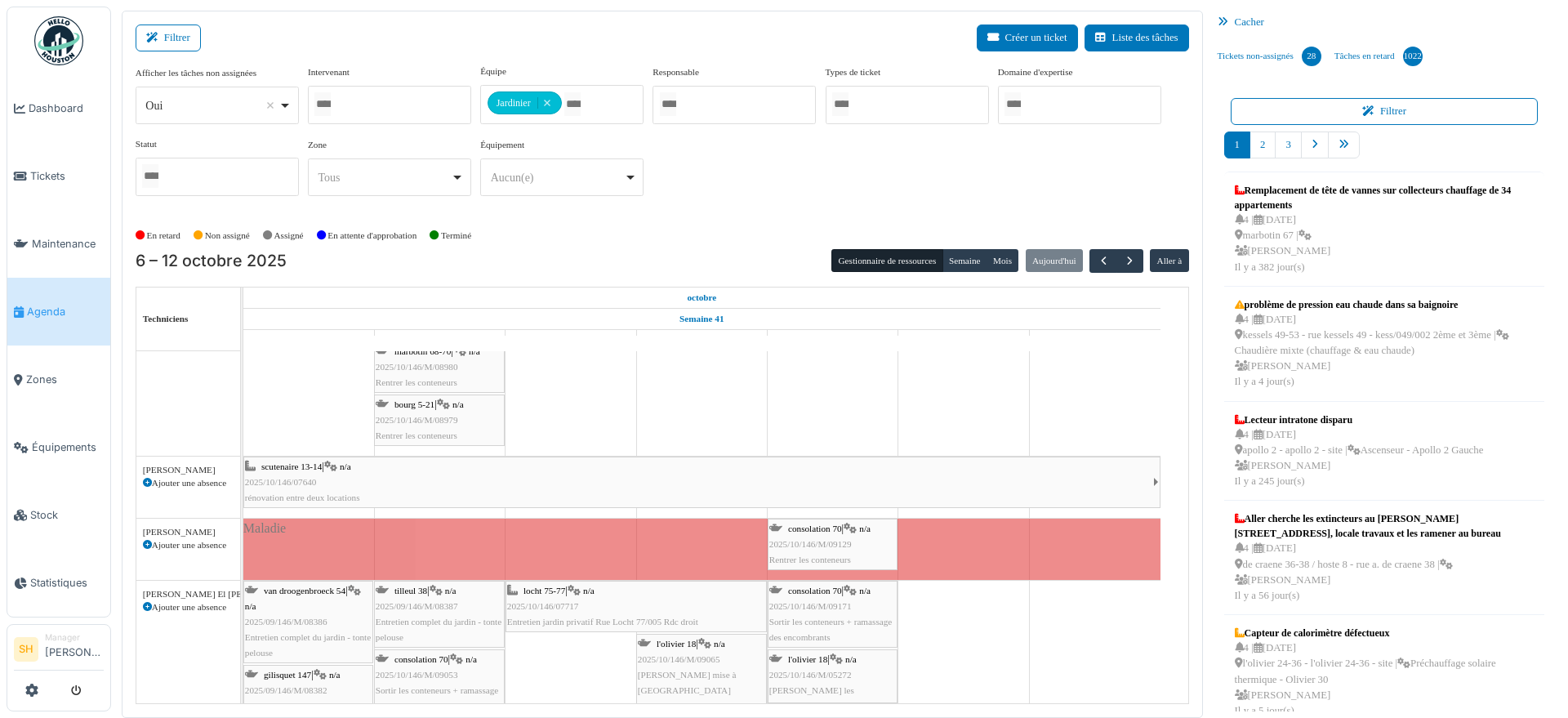
scroll to position [1532, 0]
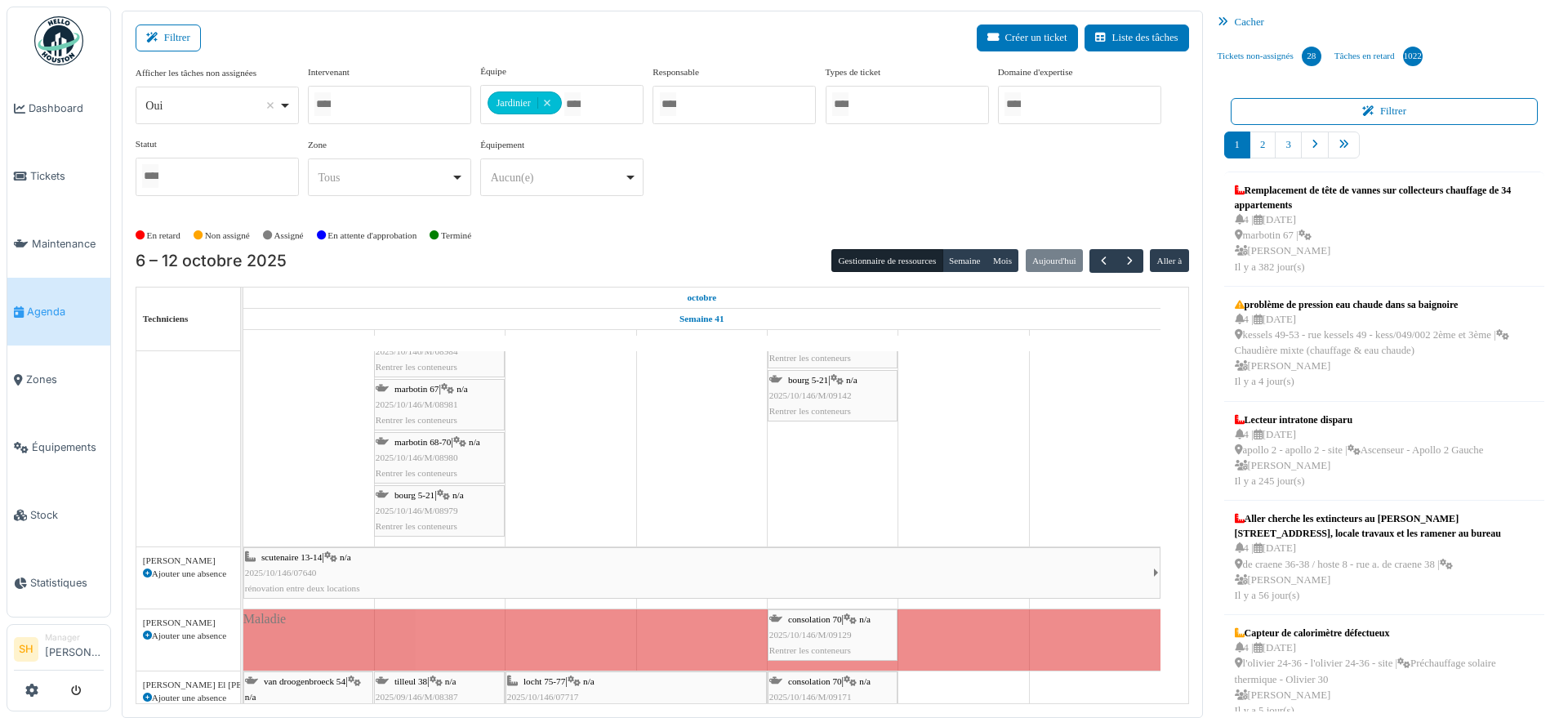
click at [839, 620] on span "consolation 70" at bounding box center [815, 619] width 54 height 10
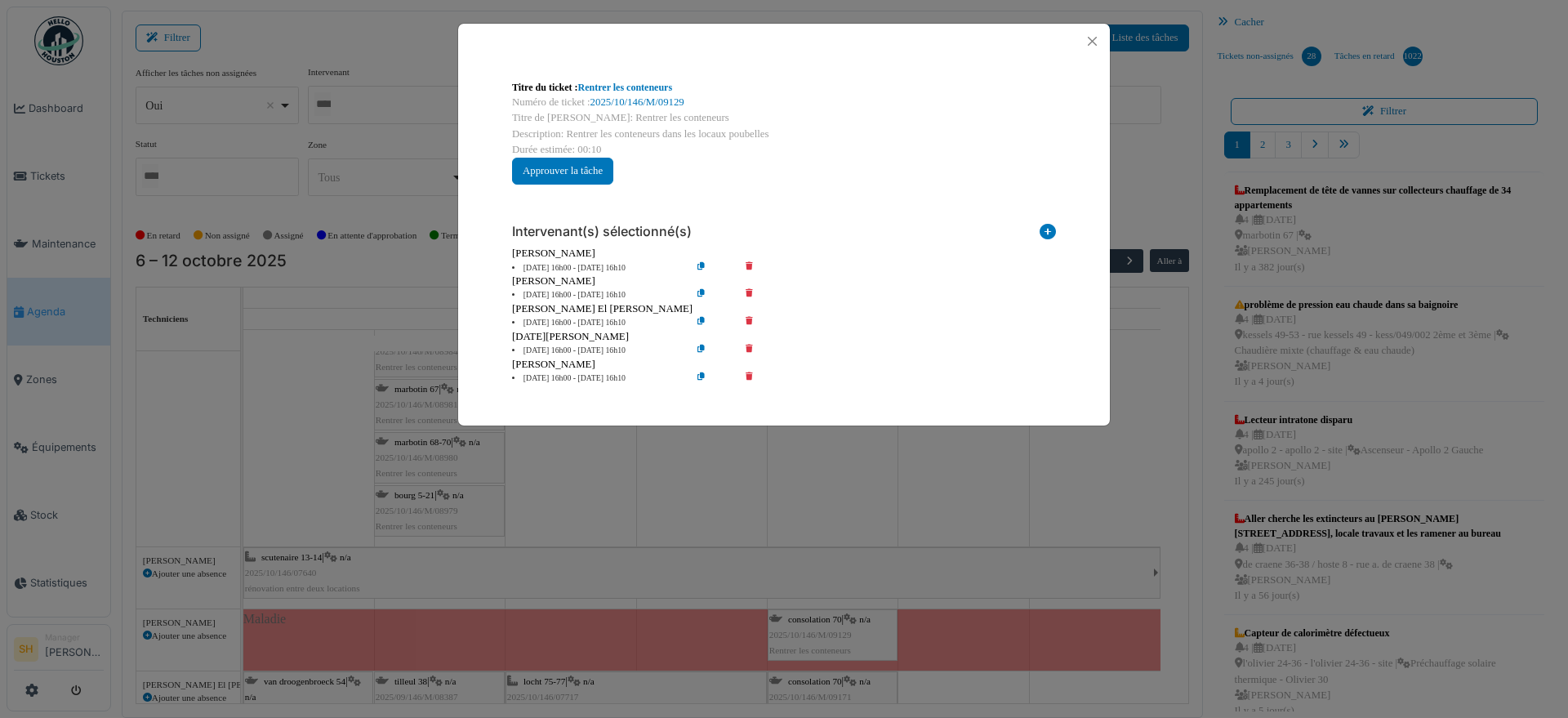
click at [751, 292] on icon at bounding box center [761, 296] width 47 height 12
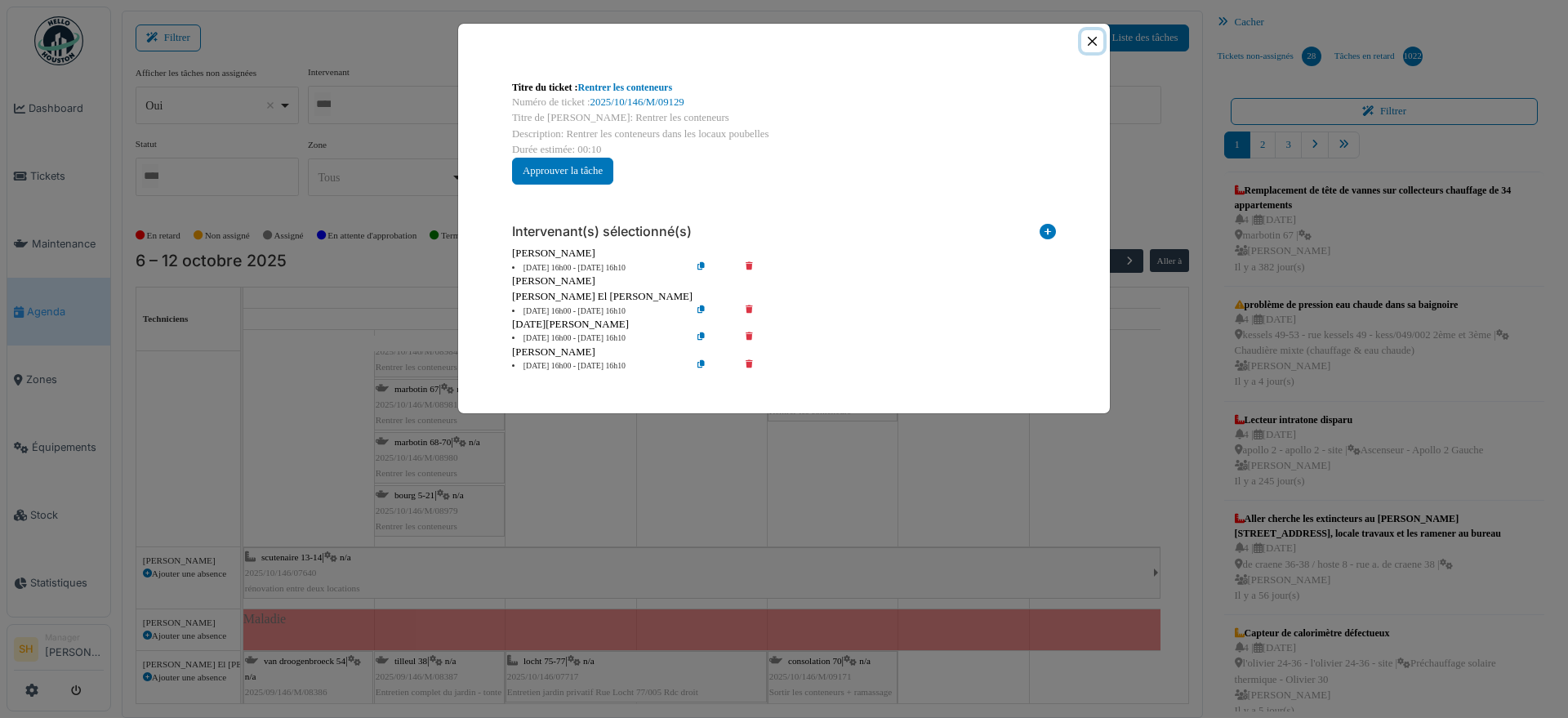
click at [1089, 38] on button "Close" at bounding box center [1091, 41] width 22 height 22
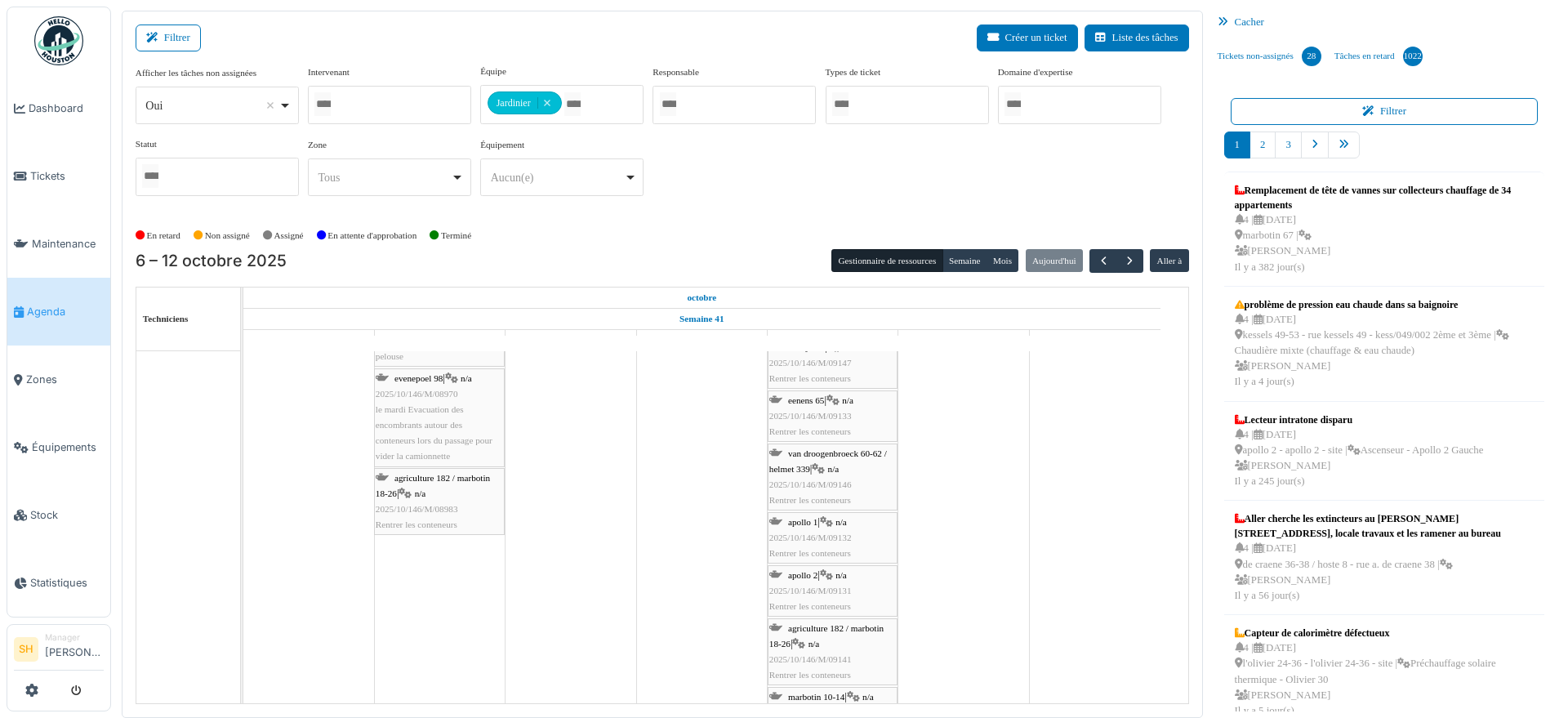
scroll to position [2655, 0]
